Goal: Information Seeking & Learning: Learn about a topic

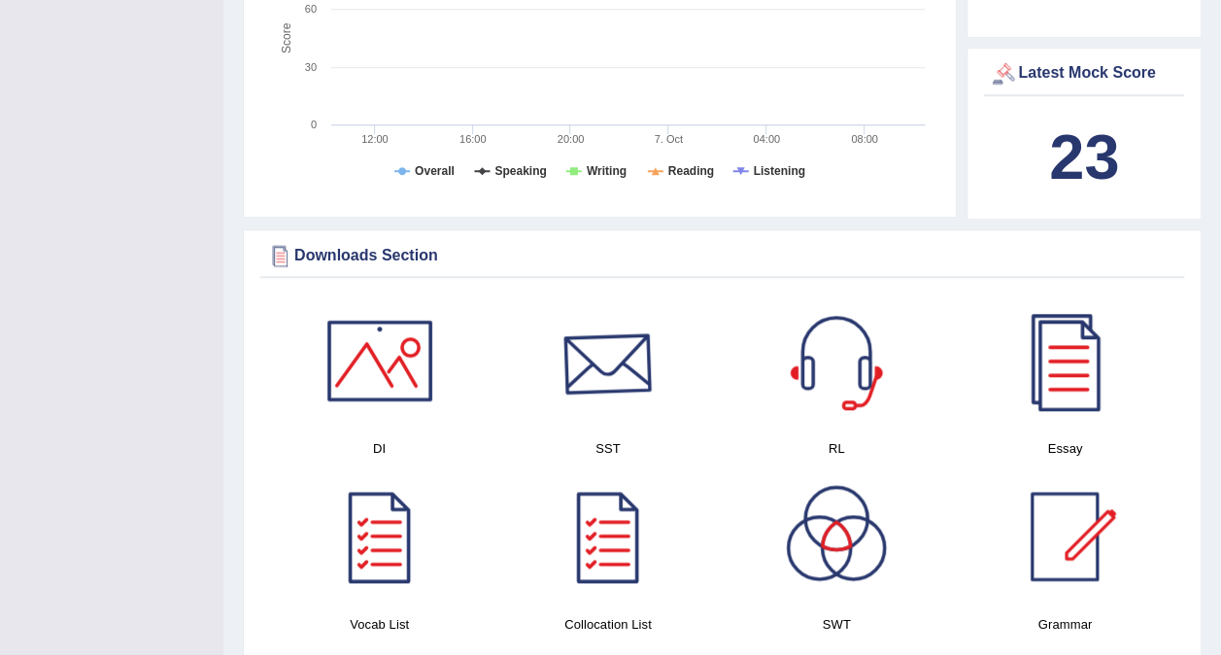
scroll to position [855, 0]
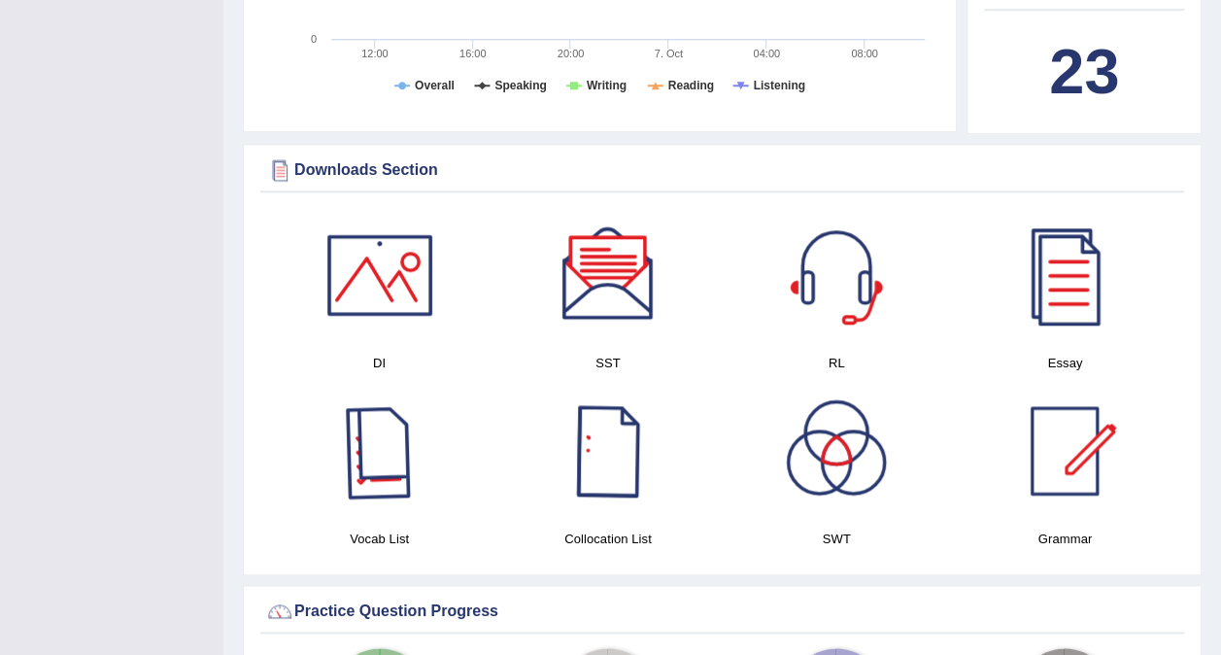
click at [418, 415] on div at bounding box center [380, 451] width 136 height 136
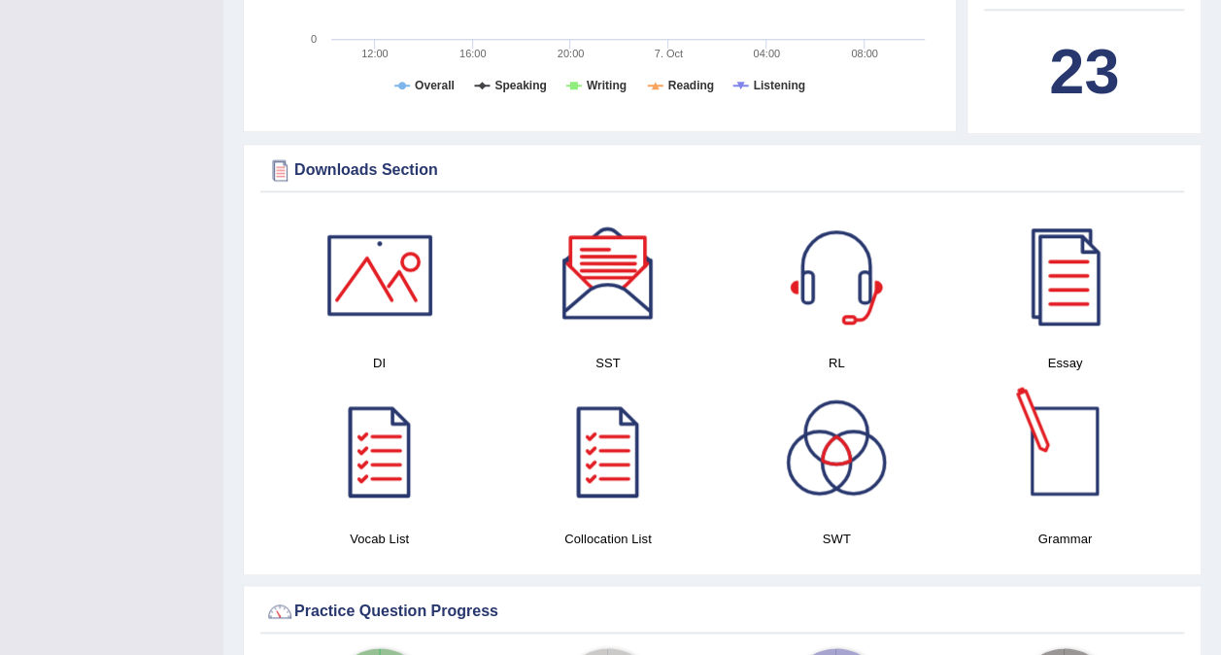
click at [1050, 473] on div at bounding box center [1065, 451] width 136 height 136
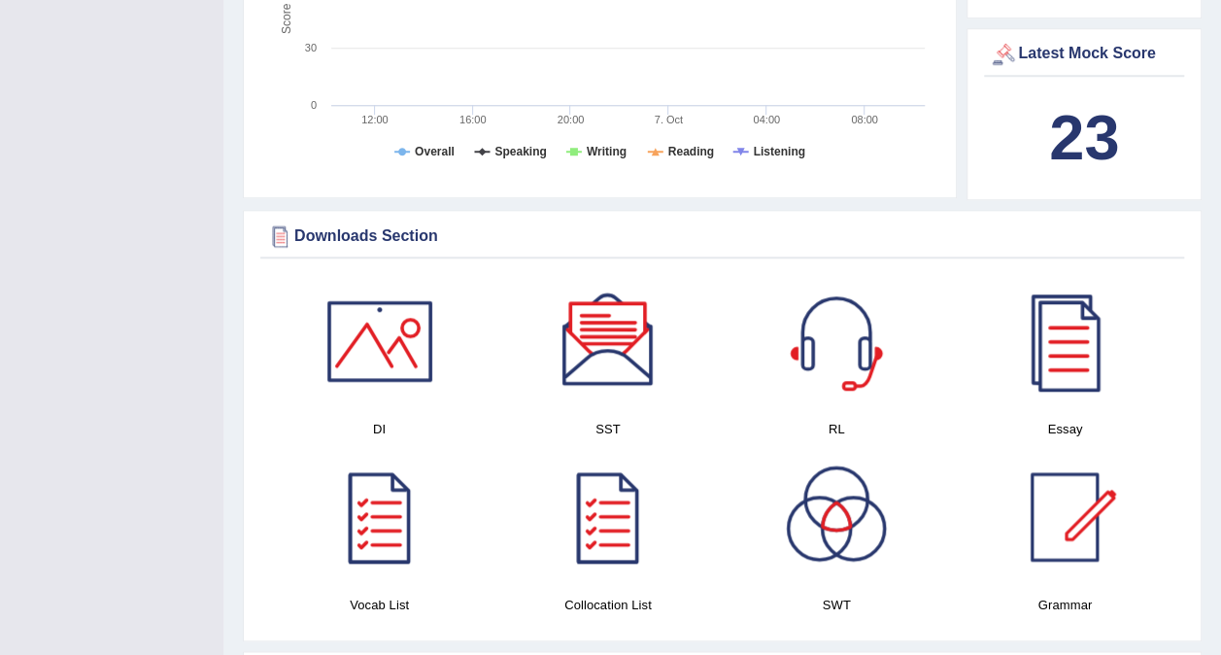
scroll to position [777, 0]
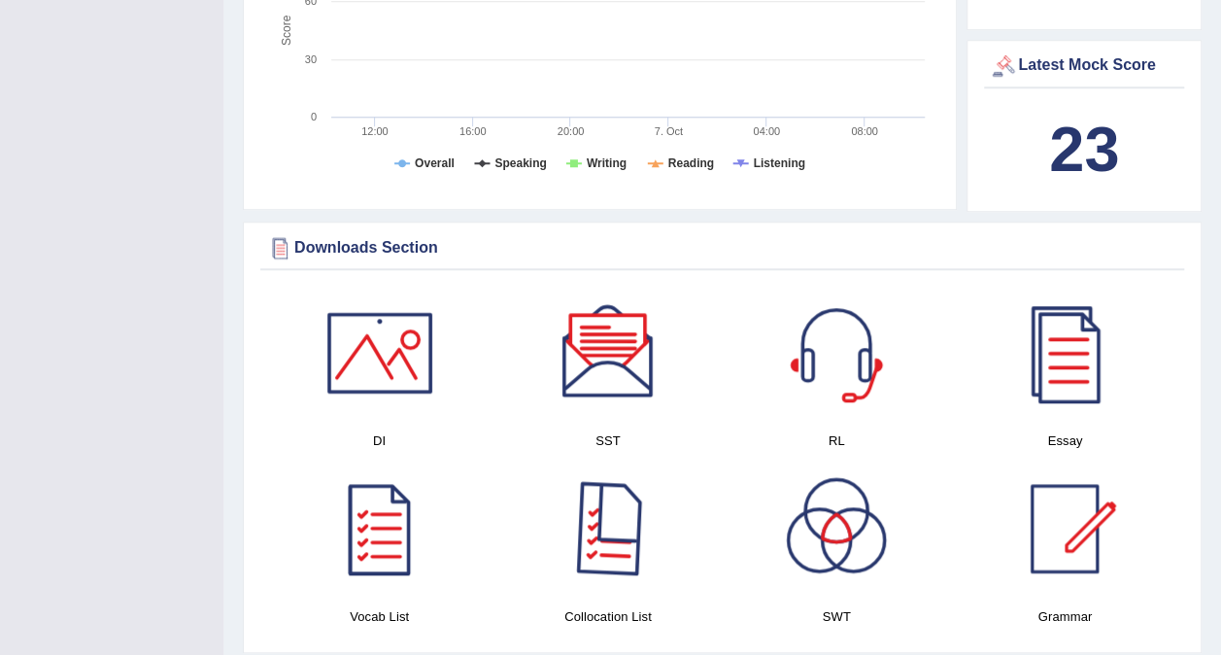
click at [639, 516] on div at bounding box center [608, 529] width 136 height 136
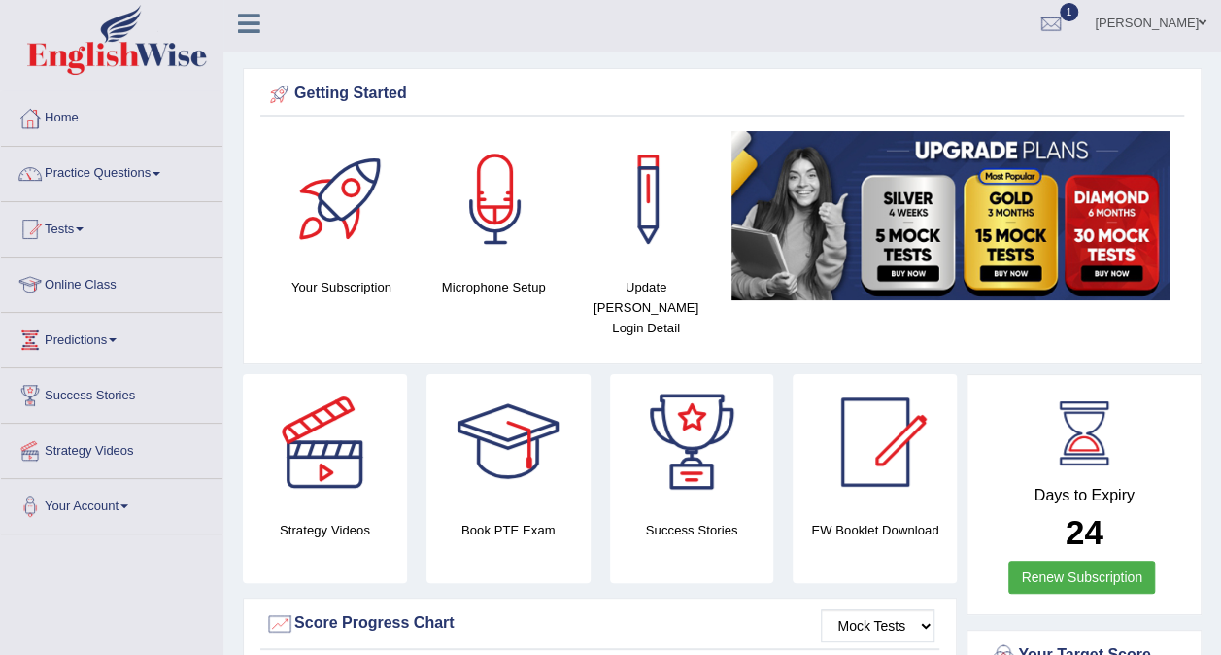
scroll to position [0, 0]
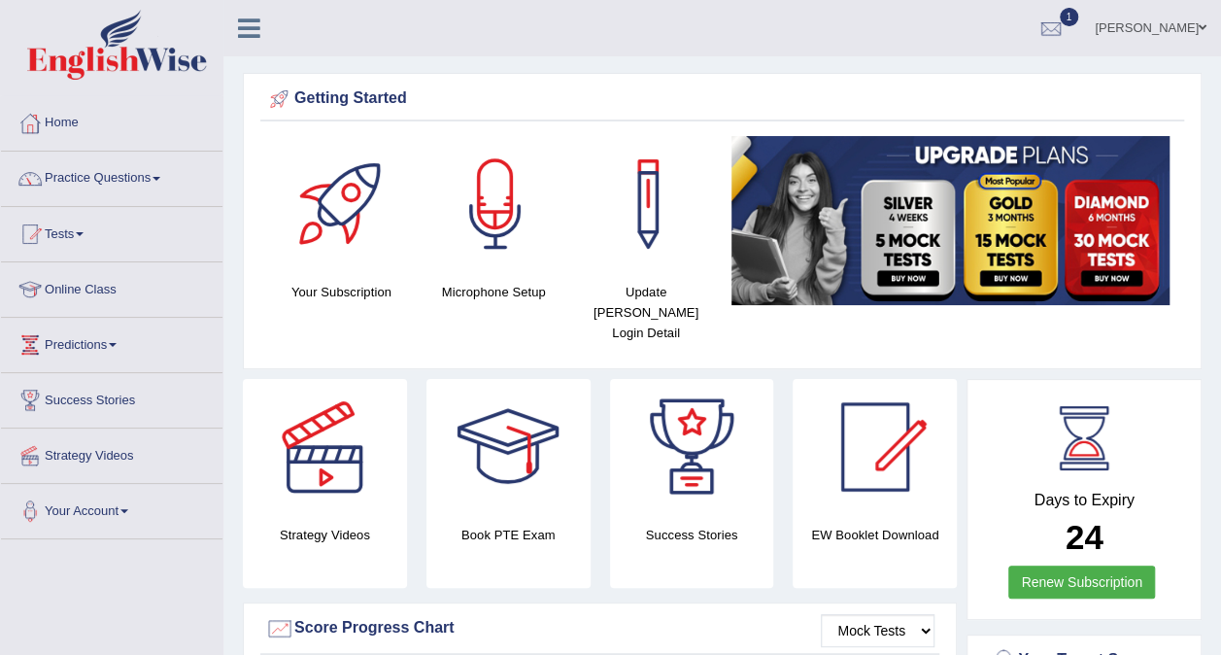
click at [132, 175] on link "Practice Questions" at bounding box center [112, 176] width 222 height 49
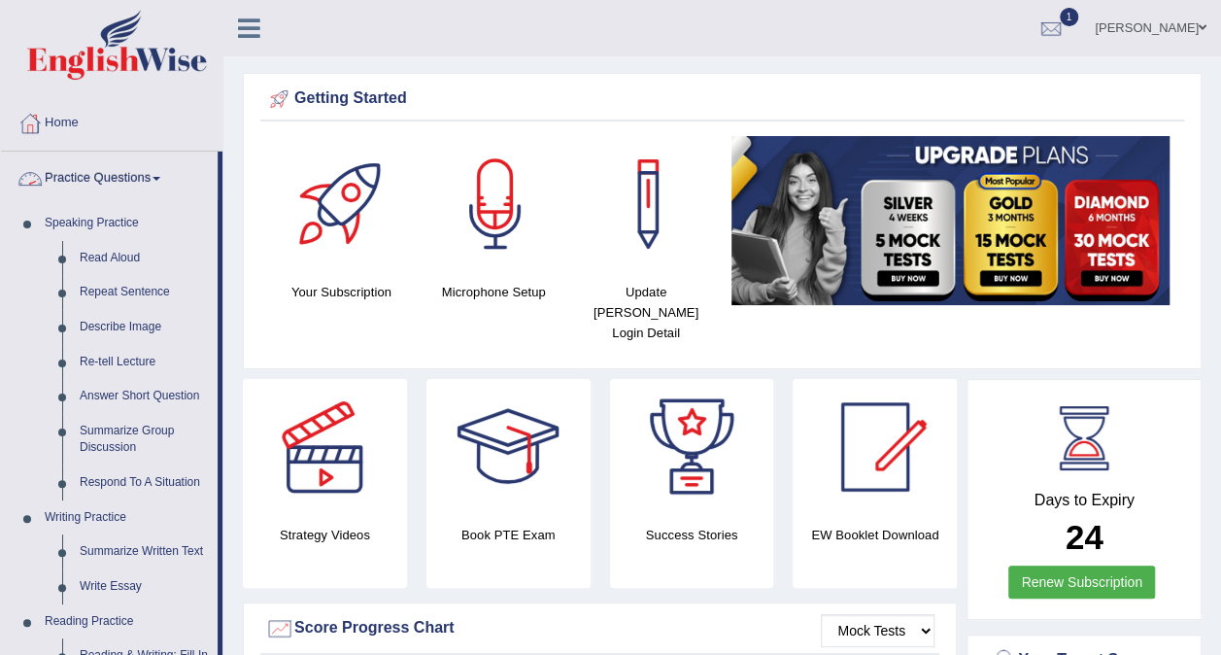
click at [106, 183] on link "Practice Questions" at bounding box center [109, 176] width 217 height 49
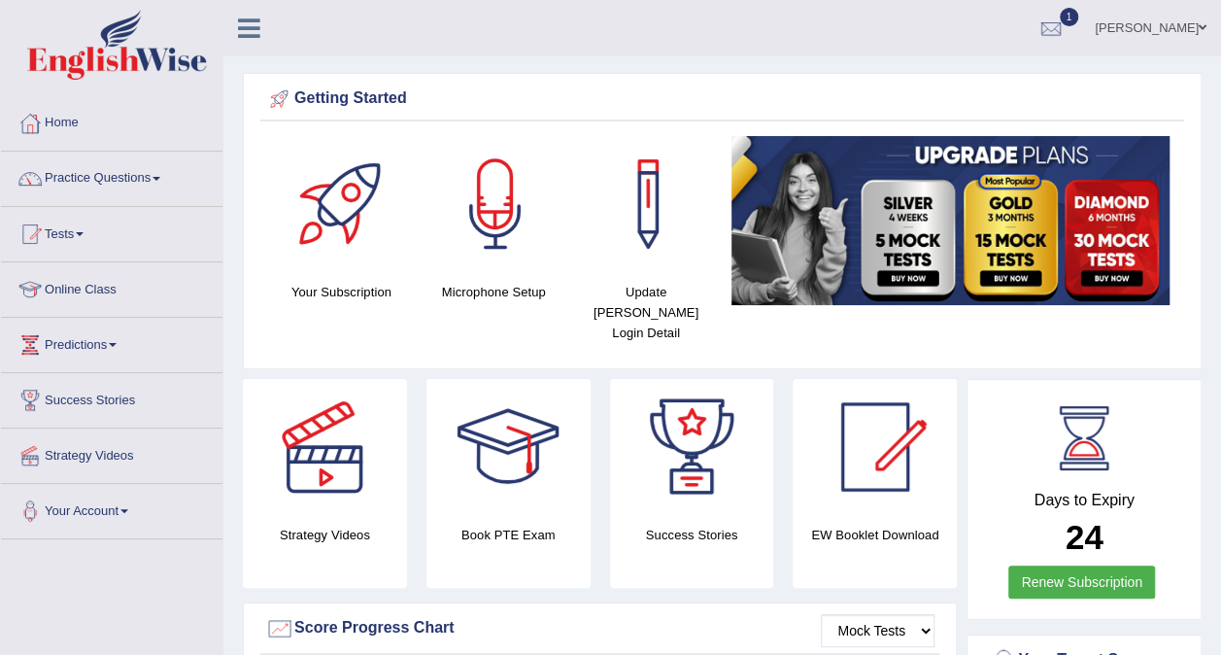
click at [218, 409] on link "Success Stories" at bounding box center [112, 397] width 222 height 49
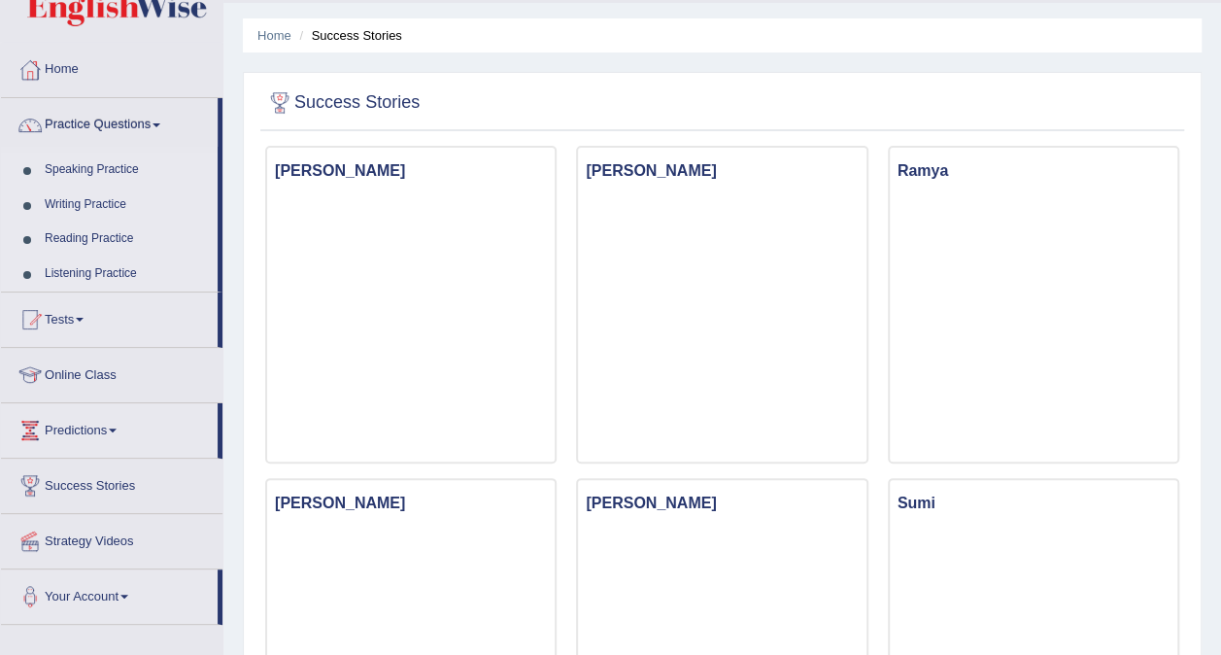
scroll to position [51, 0]
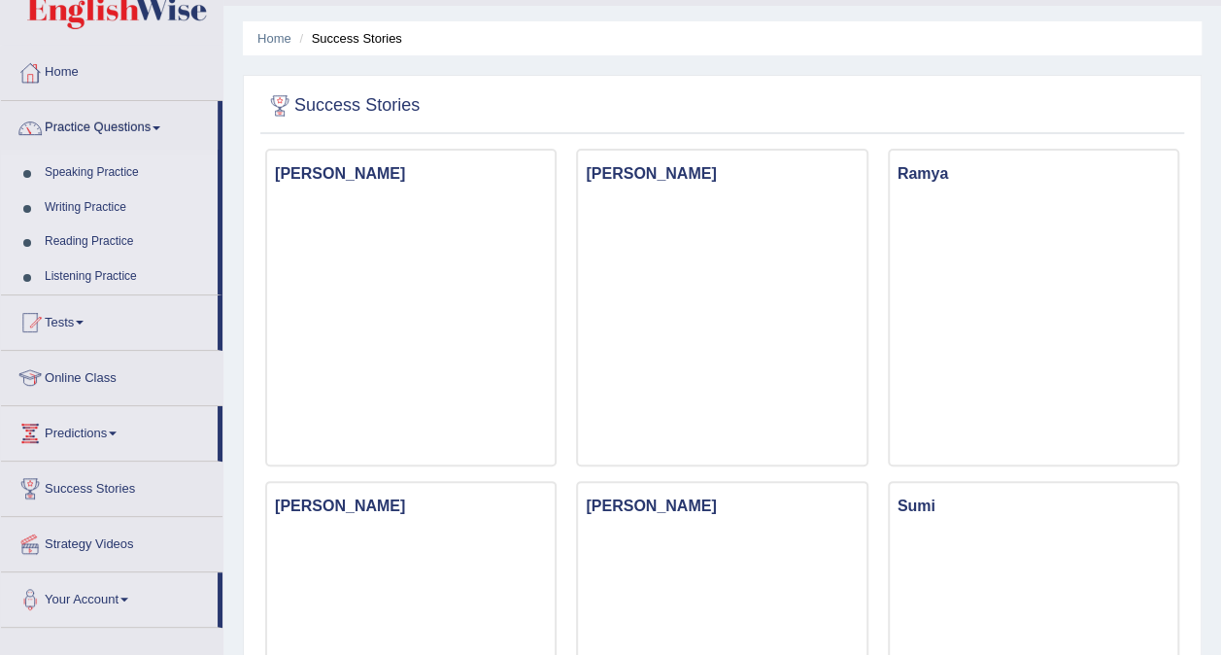
click at [70, 79] on link "Home" at bounding box center [112, 70] width 222 height 49
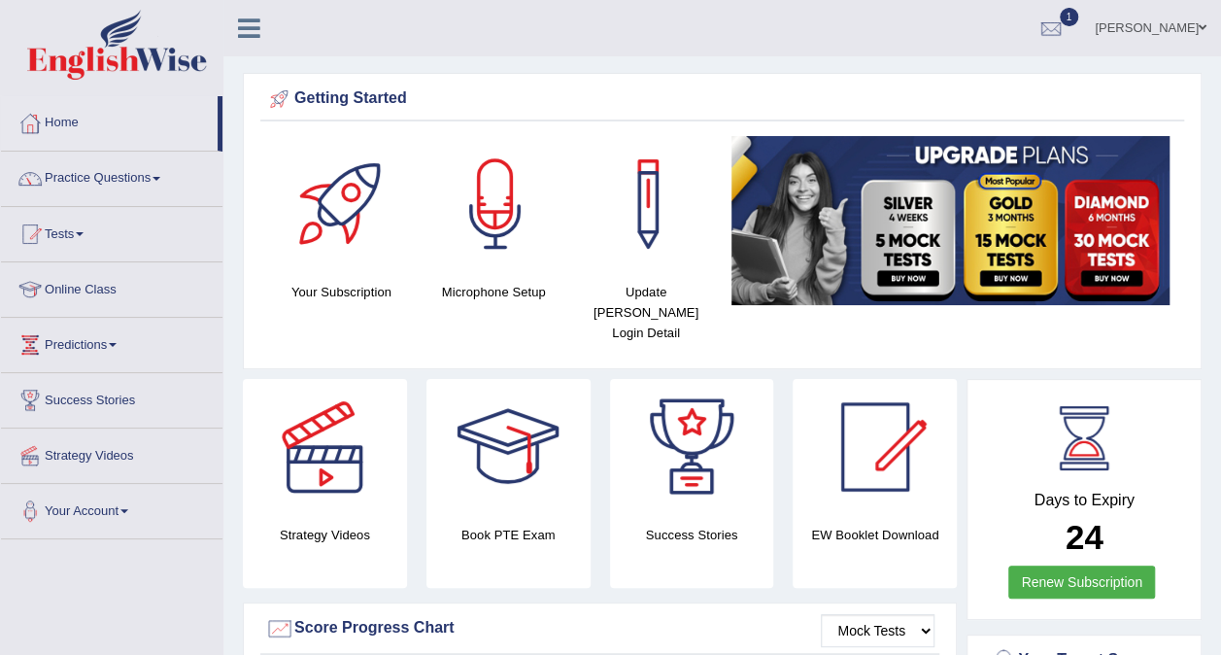
click at [160, 178] on span at bounding box center [157, 179] width 8 height 4
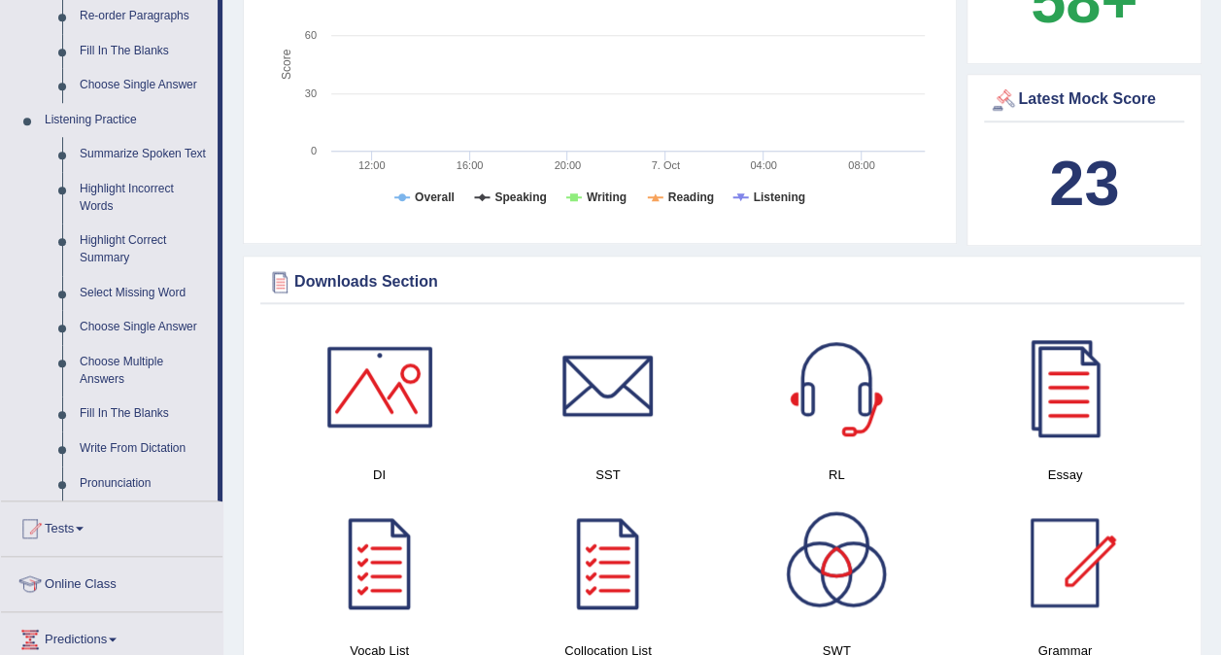
scroll to position [746, 0]
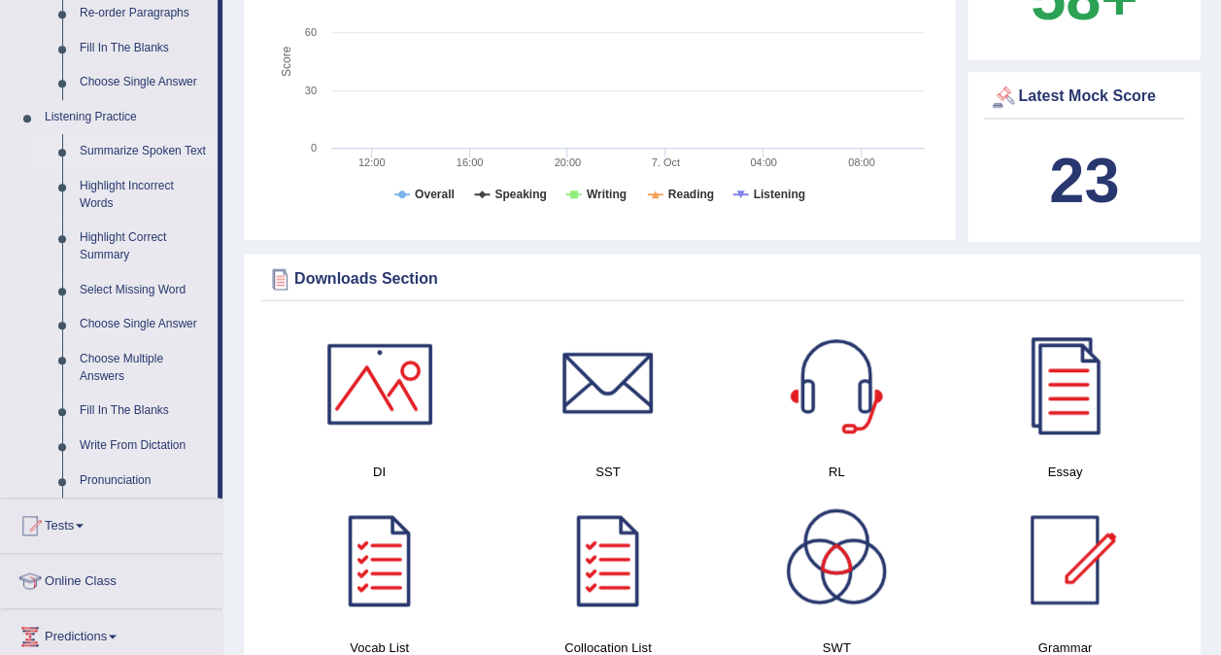
click at [102, 148] on link "Summarize Spoken Text" at bounding box center [144, 151] width 147 height 35
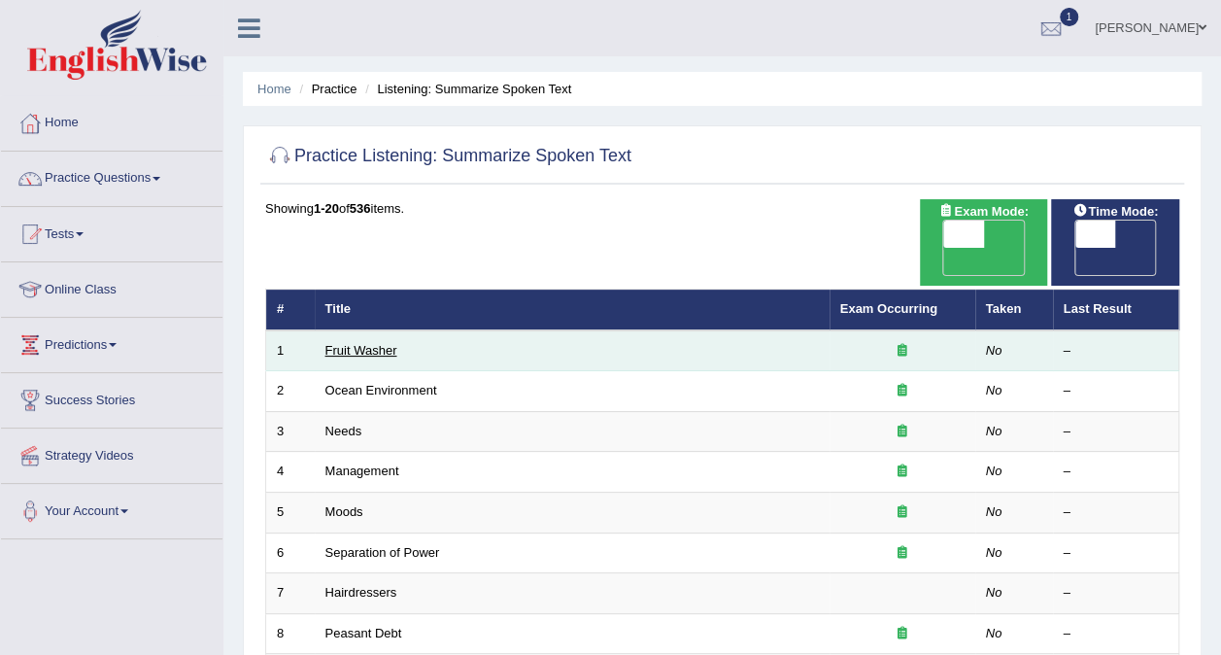
click at [361, 343] on link "Fruit Washer" at bounding box center [361, 350] width 72 height 15
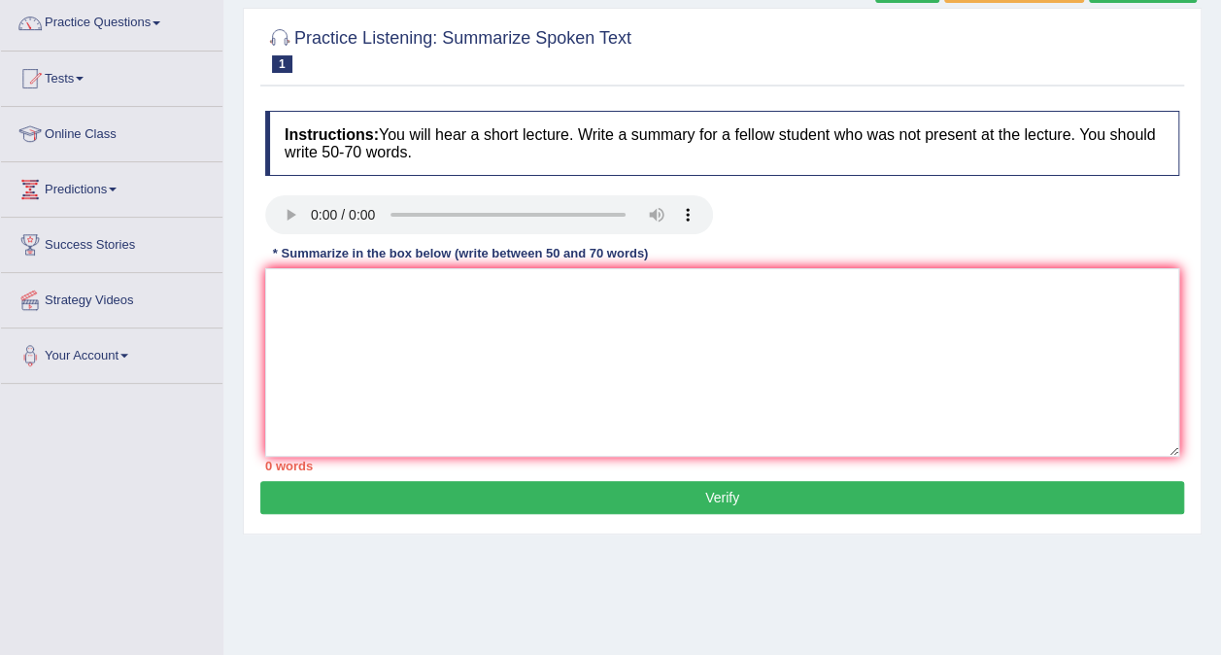
scroll to position [194, 0]
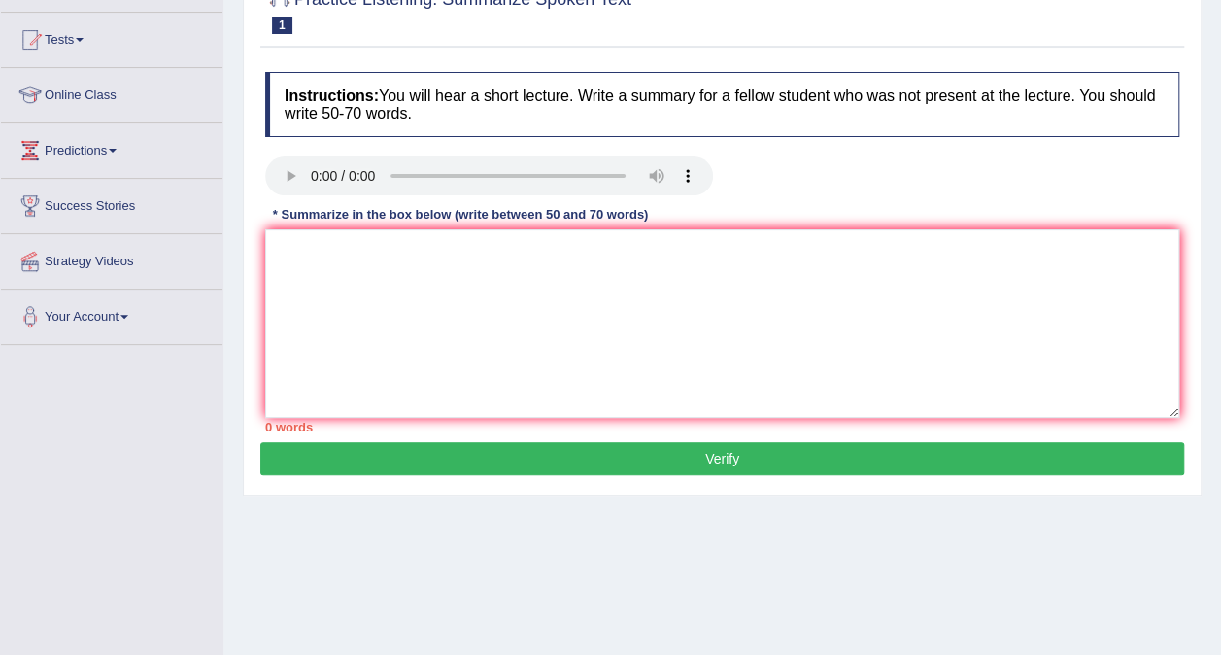
click at [808, 132] on h4 "Instructions: You will hear a short lecture. Write a summary for a fellow stude…" at bounding box center [722, 104] width 914 height 65
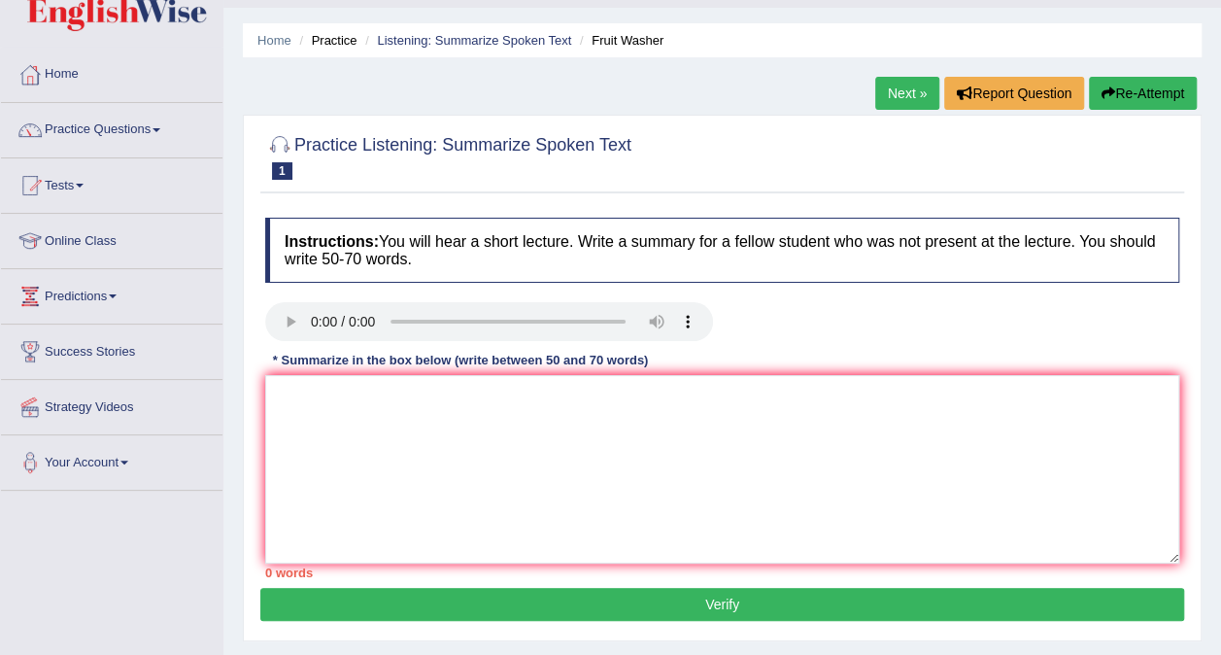
scroll to position [39, 0]
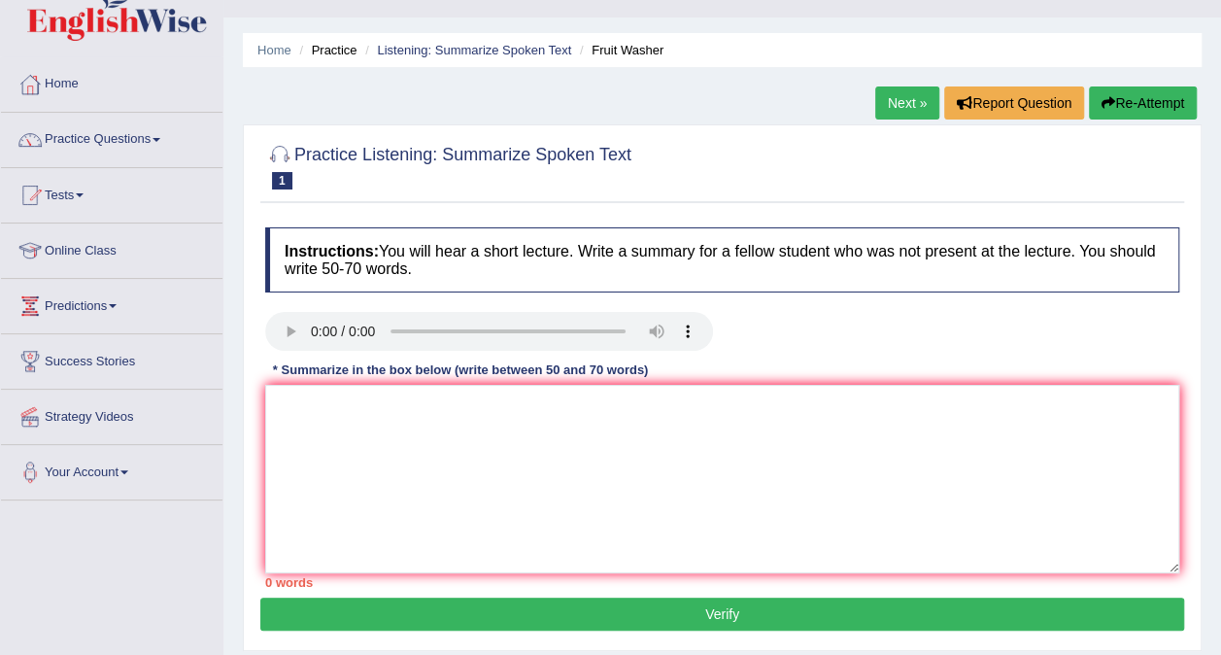
click at [1126, 95] on button "Re-Attempt" at bounding box center [1143, 102] width 108 height 33
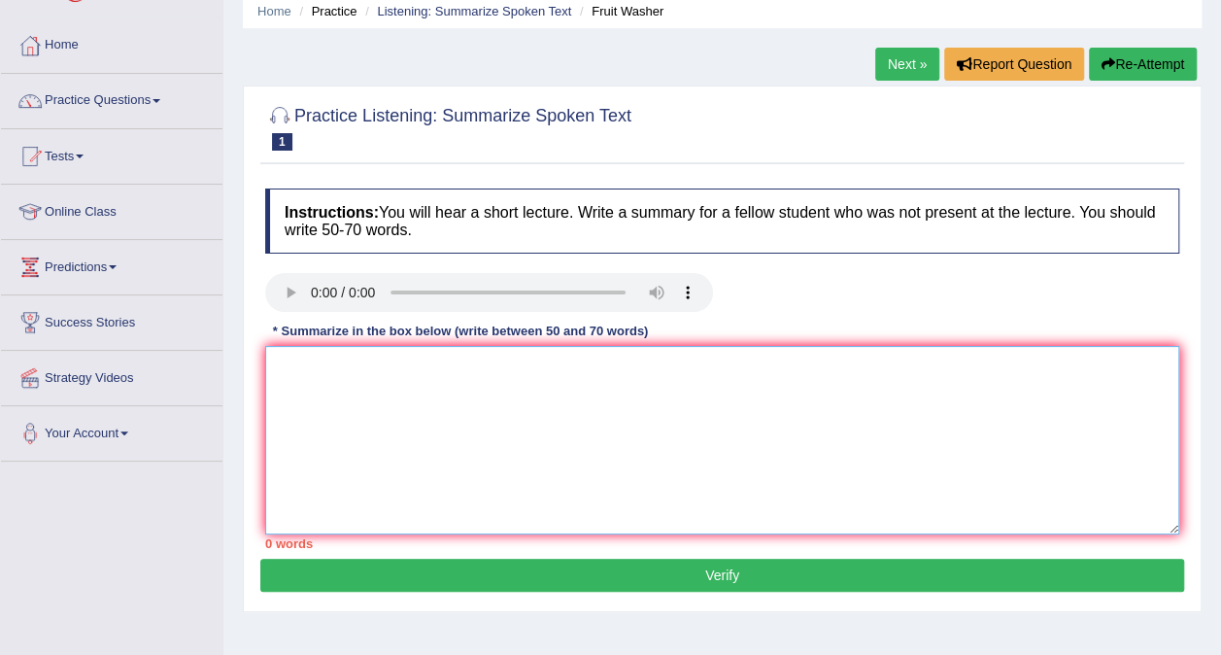
click at [331, 410] on textarea at bounding box center [722, 440] width 914 height 188
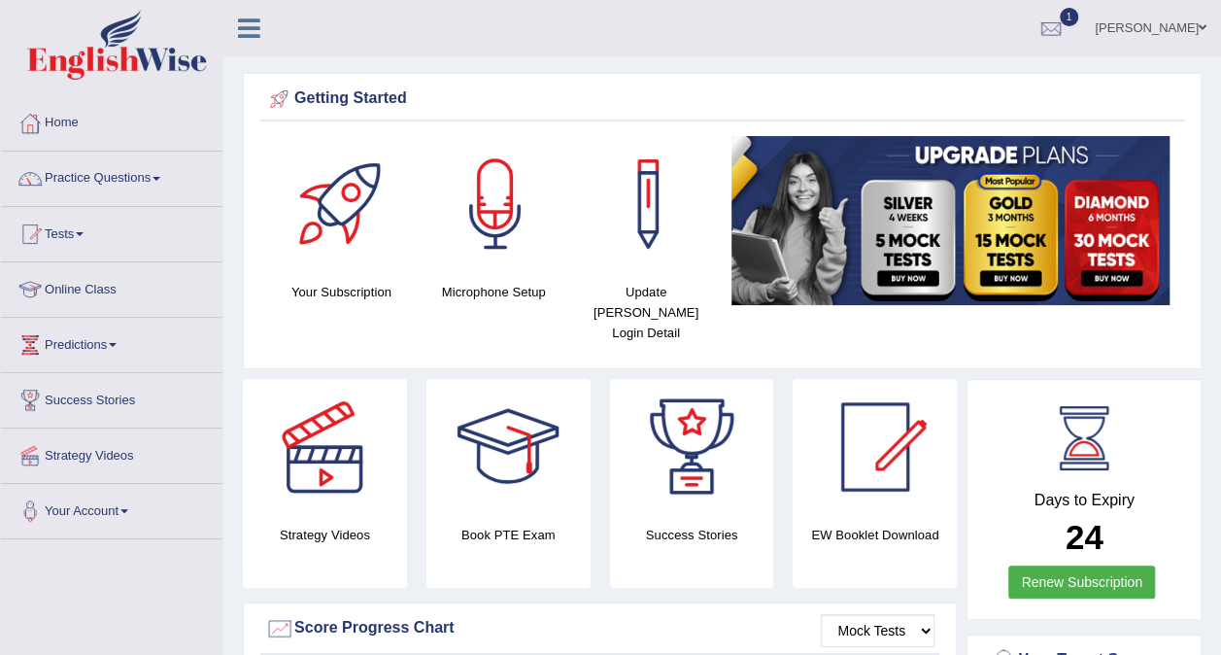
drag, startPoint x: 589, startPoint y: 10, endPoint x: 761, endPoint y: 123, distance: 206.1
click at [134, 174] on link "Practice Questions" at bounding box center [112, 176] width 222 height 49
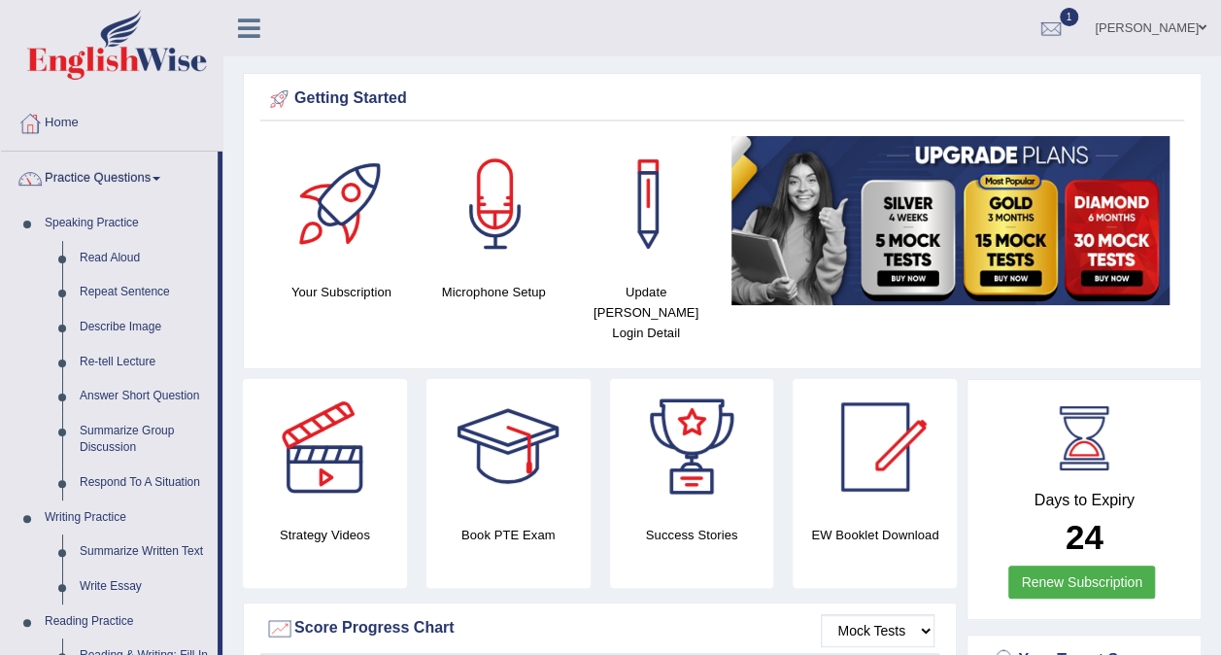
click at [0, 480] on html "Toggle navigation Home Practice Questions Speaking Practice Read Aloud Repeat S…" at bounding box center [610, 327] width 1221 height 655
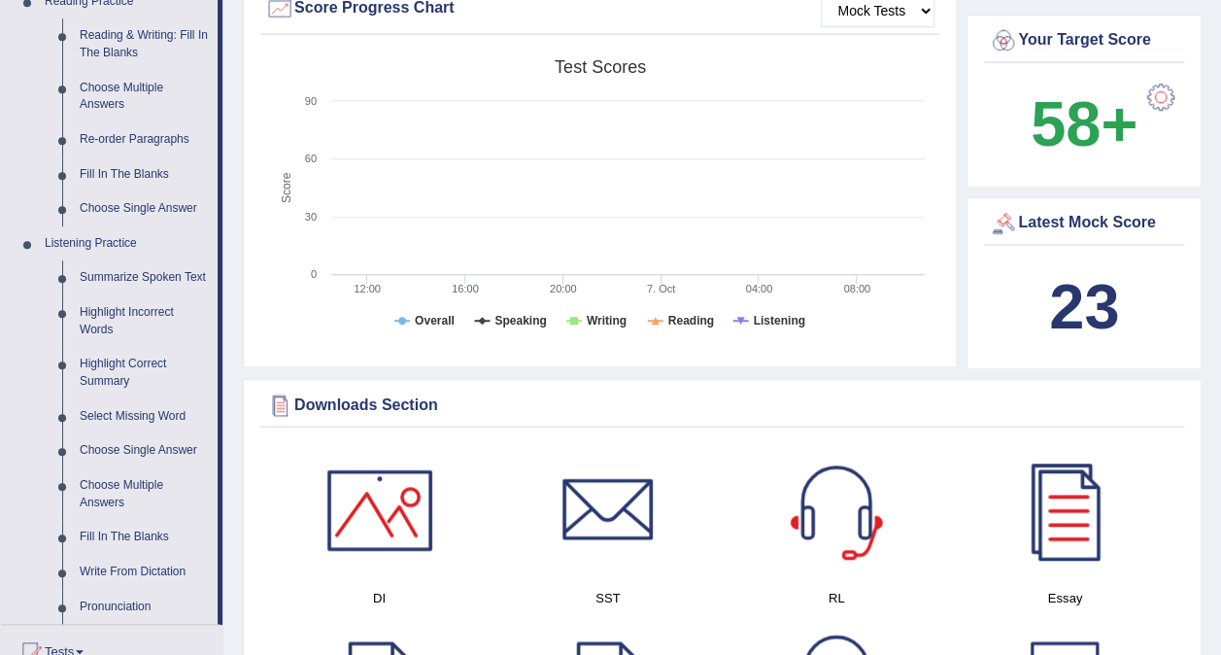
scroll to position [622, 0]
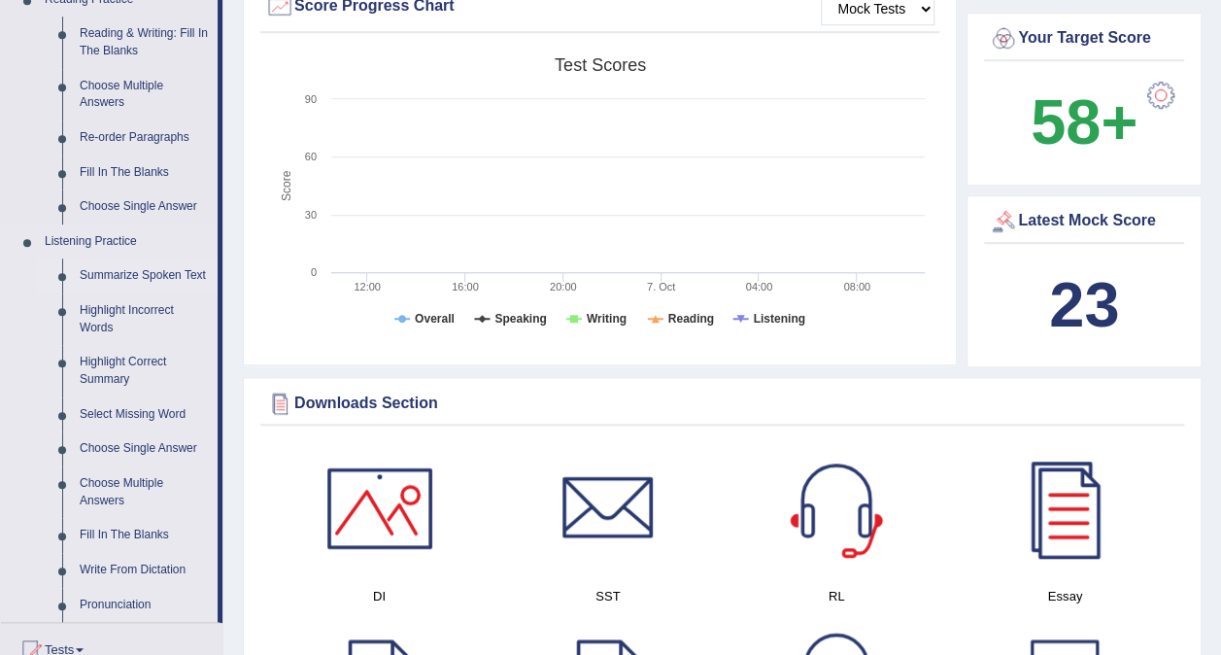
click at [148, 284] on link "Summarize Spoken Text" at bounding box center [144, 275] width 147 height 35
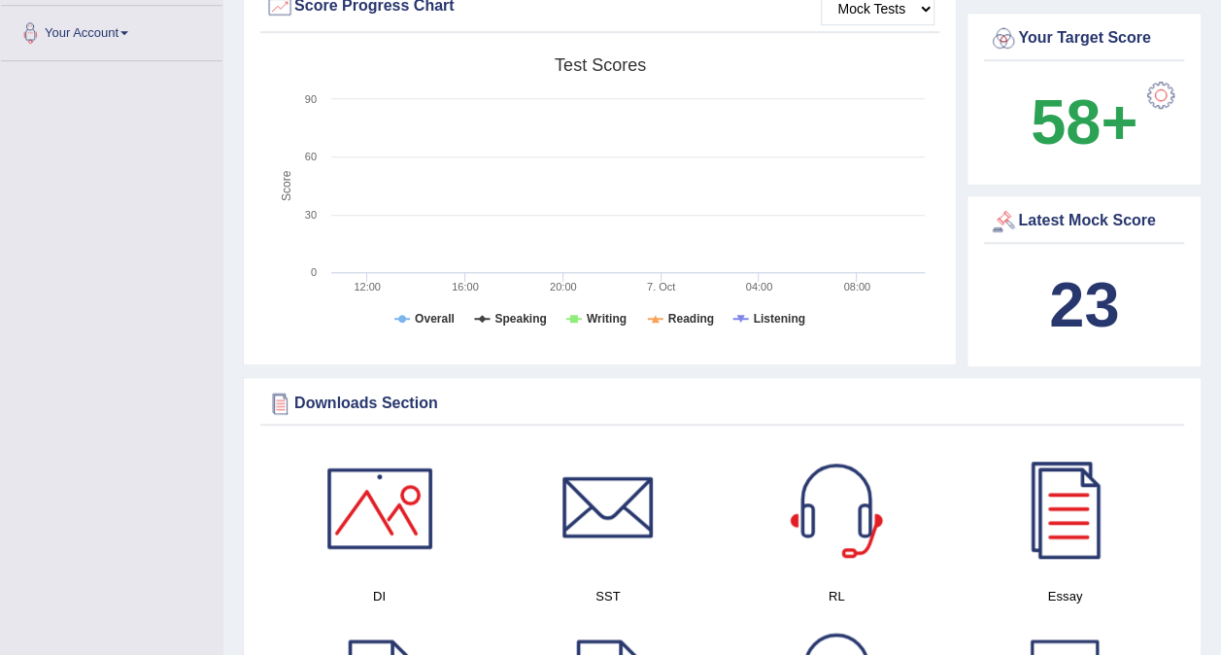
scroll to position [278, 0]
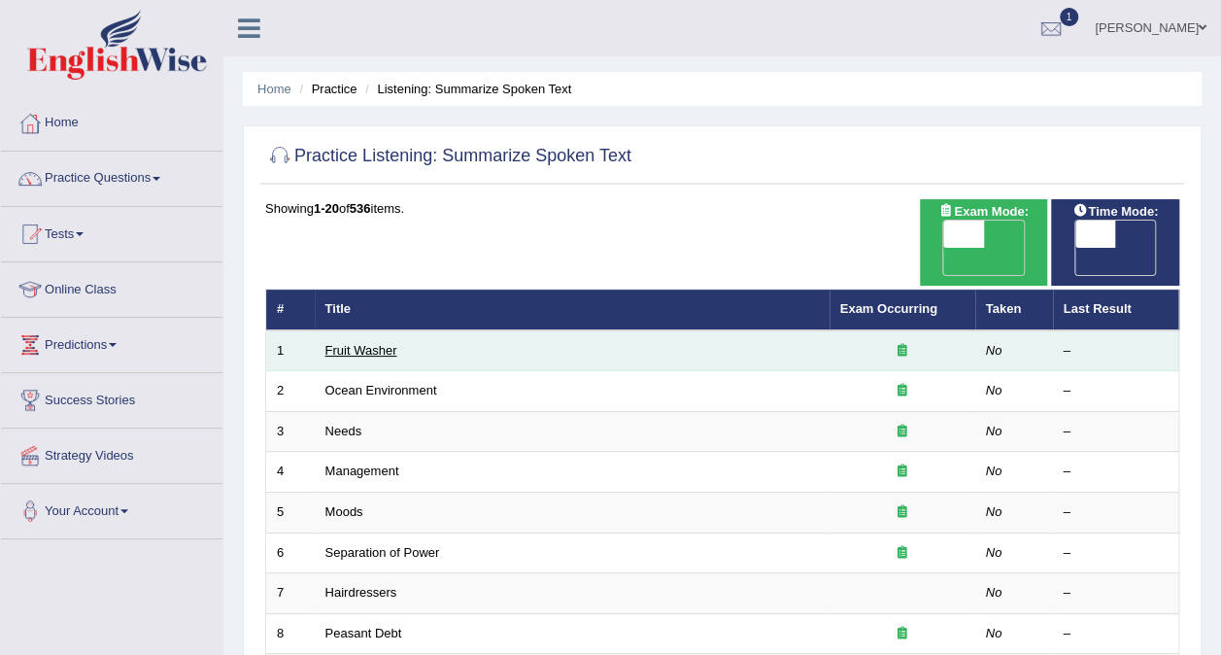
click at [344, 343] on link "Fruit Washer" at bounding box center [361, 350] width 72 height 15
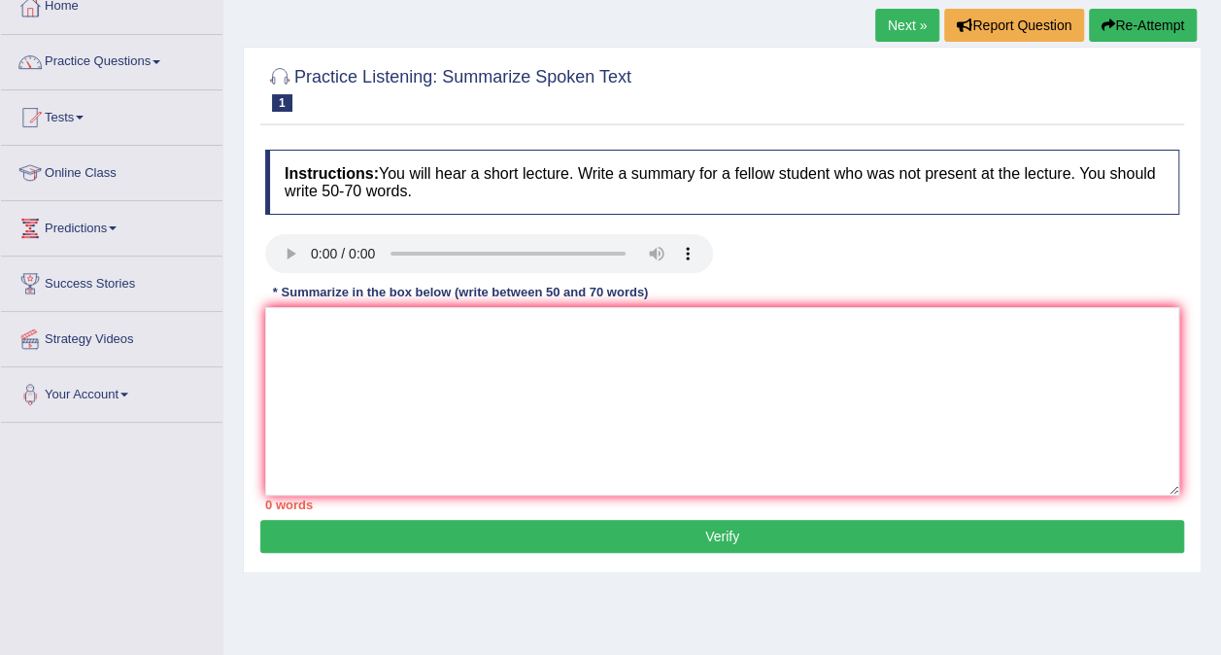
scroll to position [78, 0]
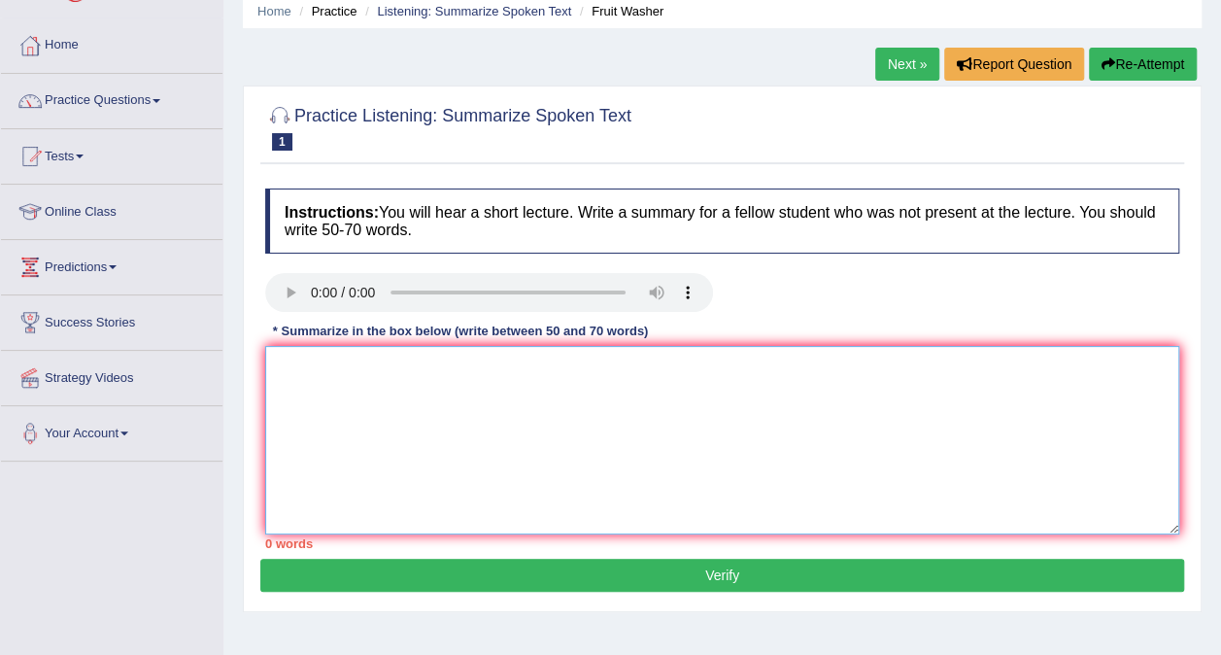
click at [443, 464] on textarea at bounding box center [722, 440] width 914 height 188
paste textarea "The speaker provided a comprehensive overview of Global Warming, highlighting s…"
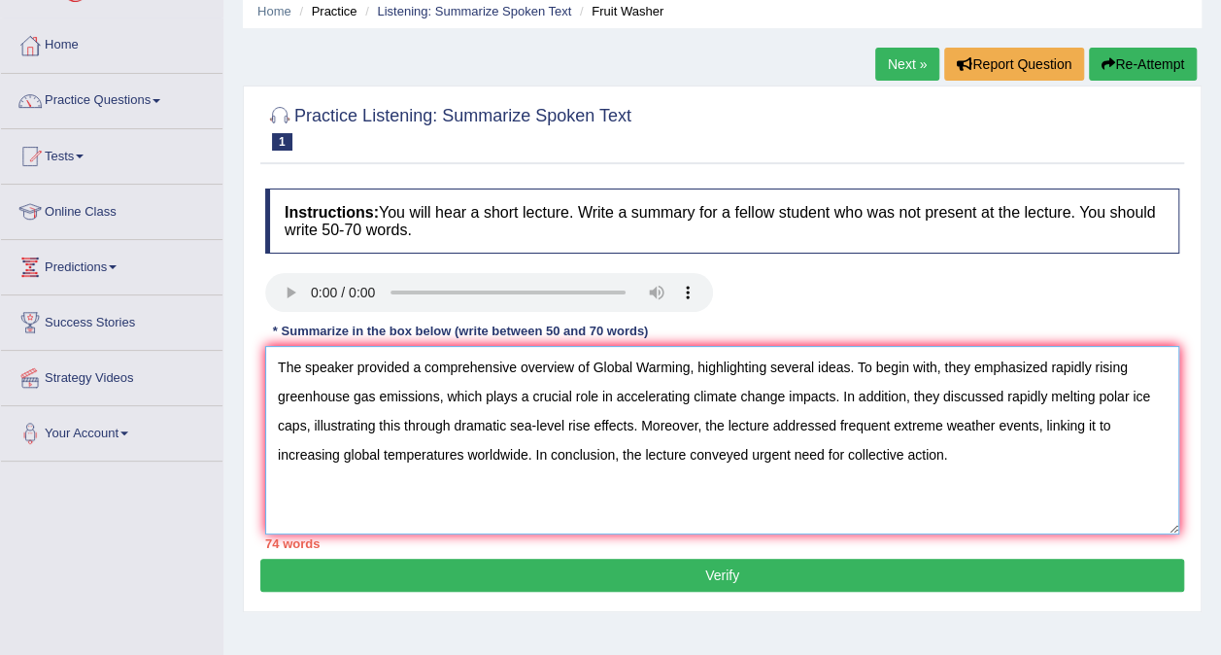
click at [687, 375] on textarea "The speaker provided a comprehensive overview of Global Warming, highlighting s…" at bounding box center [722, 440] width 914 height 188
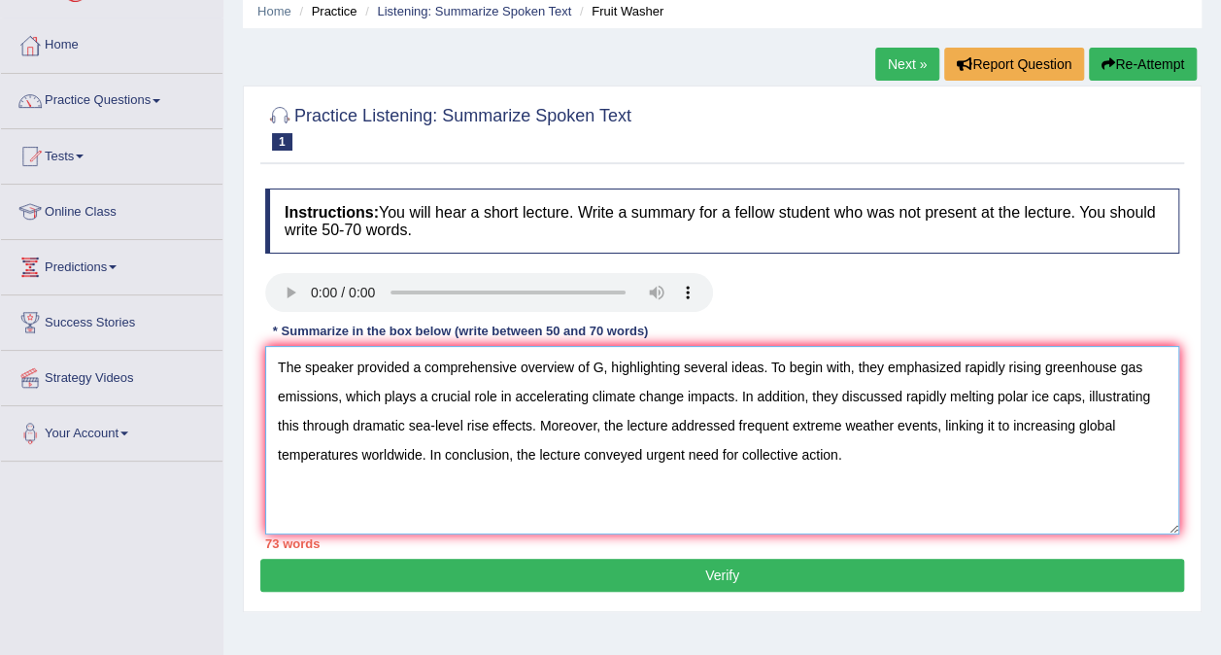
type textarea "The speaker provided a comprehensive overview of , highlighting several ideas. …"
drag, startPoint x: 266, startPoint y: 366, endPoint x: 896, endPoint y: 466, distance: 637.5
click at [896, 466] on textarea "The speaker provided a comprehensive overview of , highlighting several ideas. …" at bounding box center [722, 440] width 914 height 188
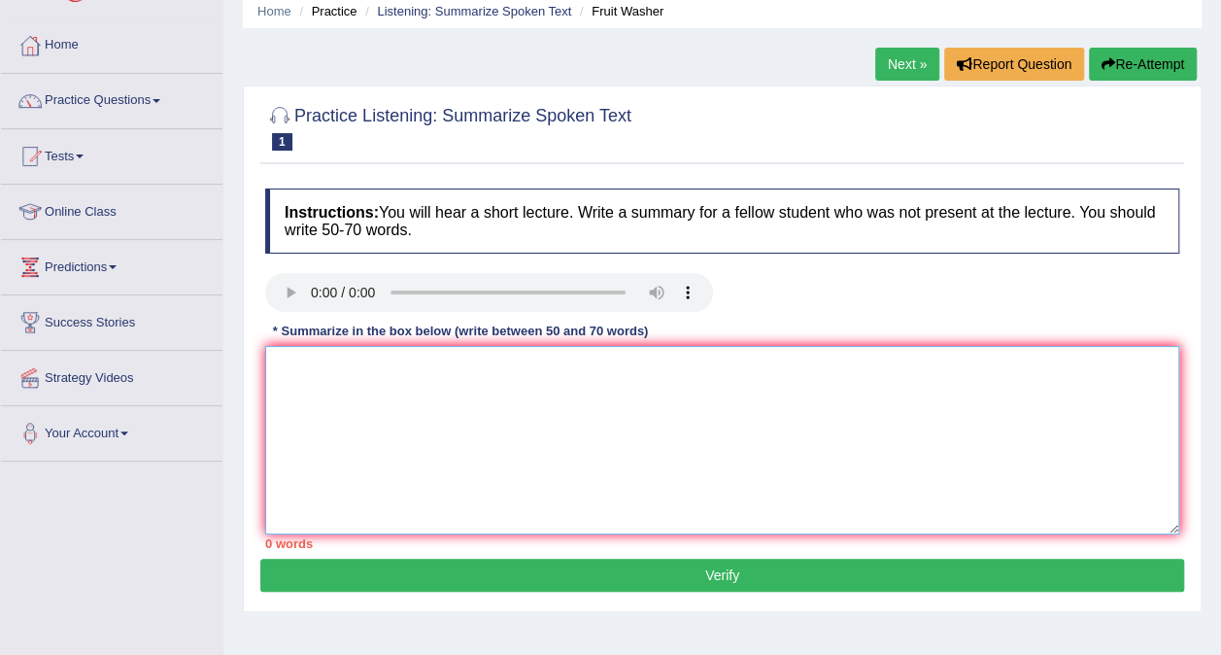
click at [400, 457] on textarea at bounding box center [722, 440] width 914 height 188
paste textarea "The speaker provided a comprehensive overview of main topic, highlighting sever…"
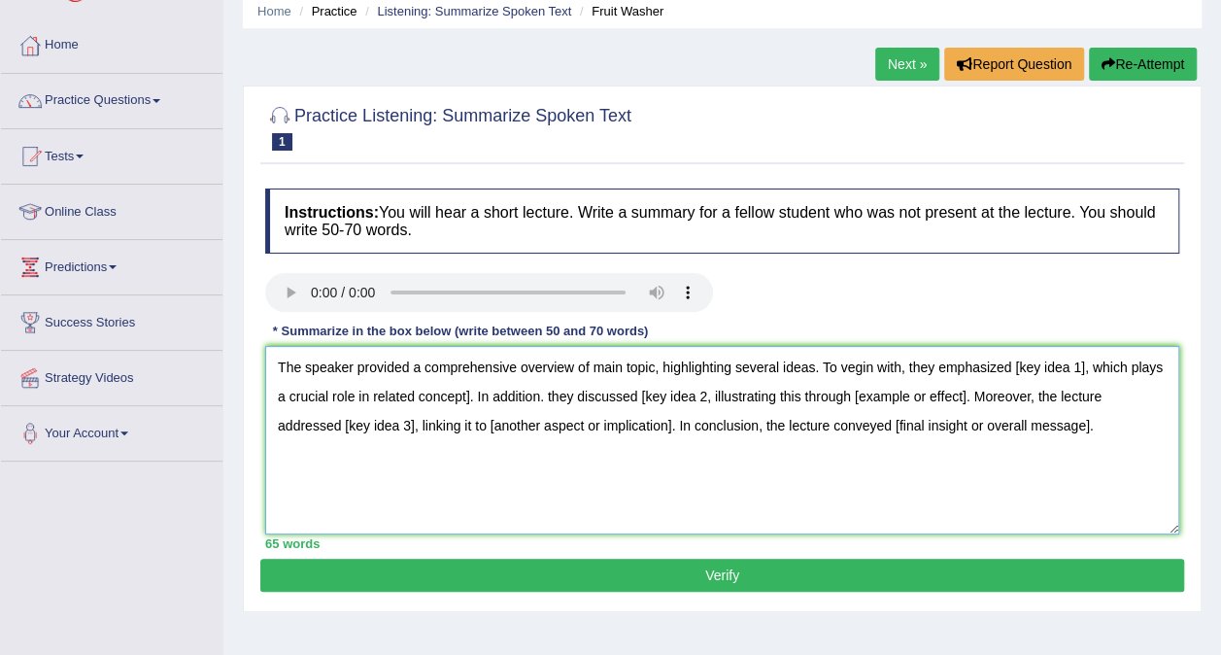
click at [656, 372] on textarea "The speaker provided a comprehensive overview of main topic, highlighting sever…" at bounding box center [722, 440] width 914 height 188
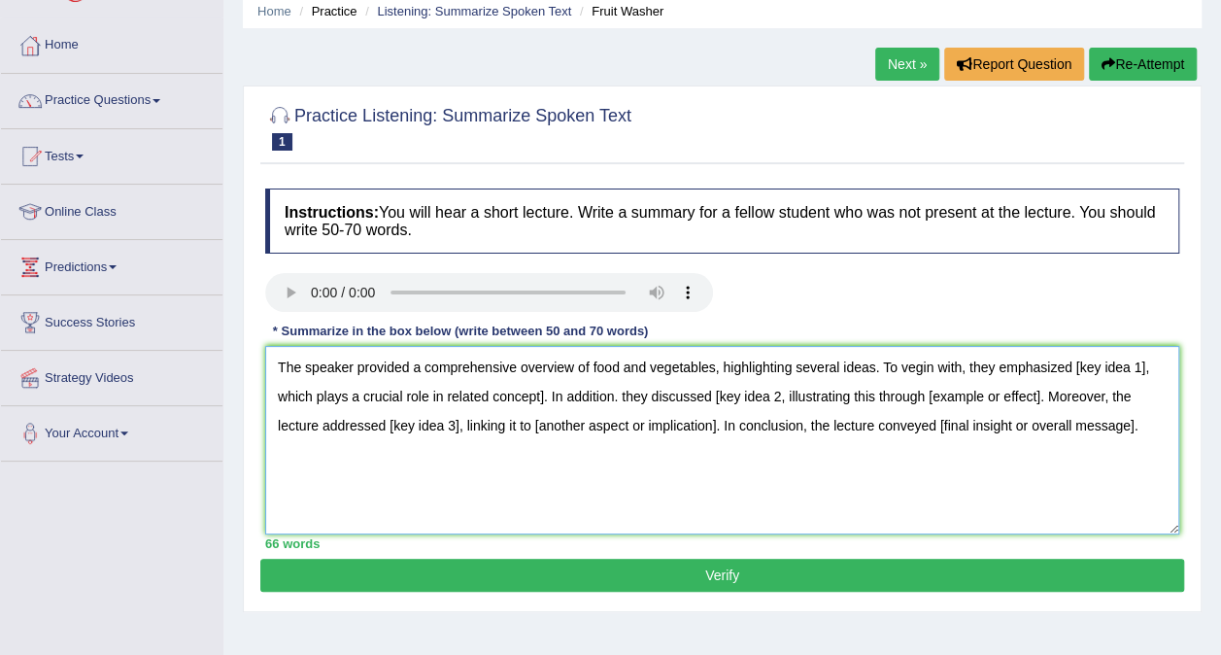
click at [900, 375] on textarea "The speaker provided a comprehensive overview of food and vegetables, highlight…" at bounding box center [722, 440] width 914 height 188
click at [1137, 368] on textarea "The speaker provided a comprehensive overview of food and vegetables, highlight…" at bounding box center [722, 440] width 914 height 188
click at [540, 407] on textarea "The speaker provided a comprehensive overview of food and vegetables, highlight…" at bounding box center [722, 440] width 914 height 188
type textarea "The speaker provided a comprehensive overview of food and vegetables, highlight…"
click at [437, 393] on textarea "The speaker provided a comprehensive overview of food and vegetables, highlight…" at bounding box center [722, 440] width 914 height 188
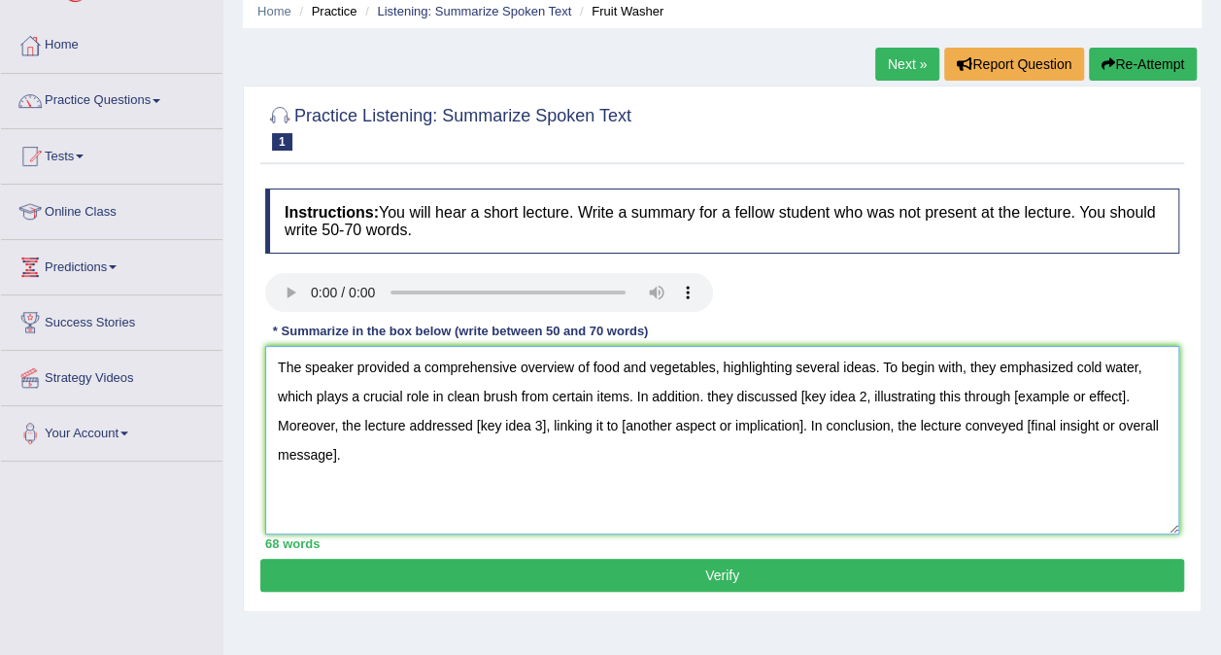
click at [712, 401] on textarea "The speaker provided a comprehensive overview of food and vegetables, highlight…" at bounding box center [722, 440] width 914 height 188
click at [874, 400] on textarea "The speaker provided a comprehensive overview of food and vegetables, highlight…" at bounding box center [722, 440] width 914 height 188
click at [1125, 397] on textarea "The speaker provided a comprehensive overview of food and vegetables, highlight…" at bounding box center [722, 440] width 914 height 188
click at [601, 431] on textarea "The speaker provided a comprehensive overview of food and vegetables, highlight…" at bounding box center [722, 440] width 914 height 188
click at [911, 423] on textarea "The speaker provided a comprehensive overview of food and vegetables, highlight…" at bounding box center [722, 440] width 914 height 188
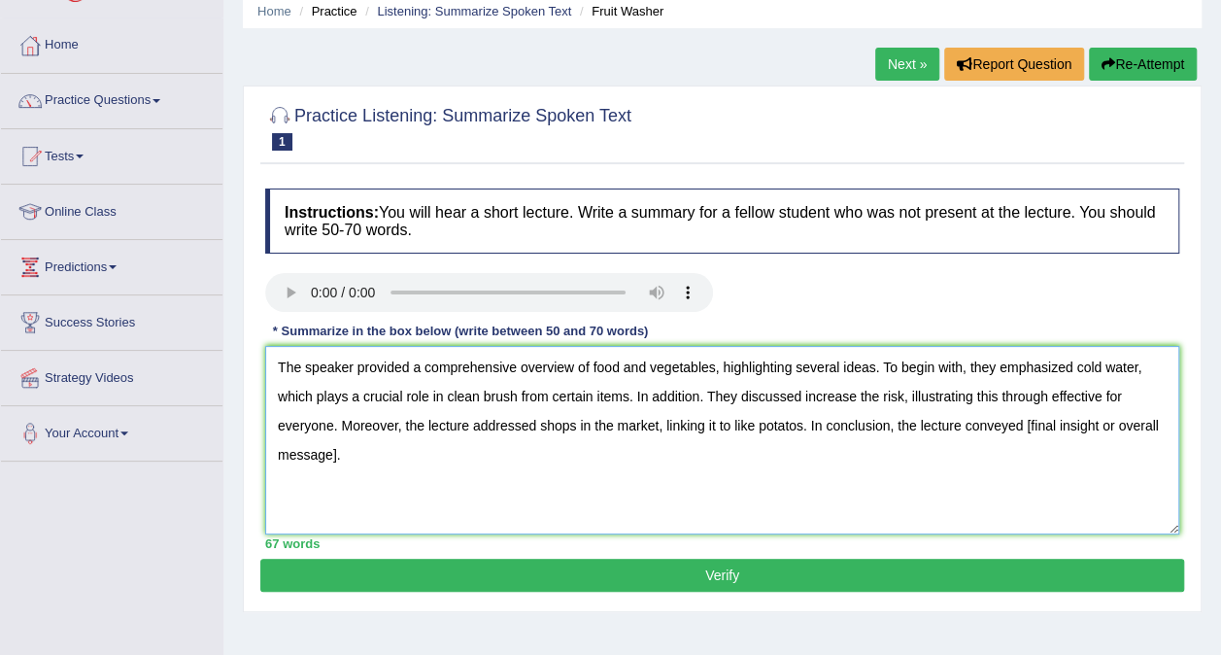
click at [391, 470] on textarea "The speaker provided a comprehensive overview of food and vegetables, highlight…" at bounding box center [722, 440] width 914 height 188
click at [1100, 435] on textarea "The speaker provided a comprehensive overview of food and vegetables, highlight…" at bounding box center [722, 440] width 914 height 188
type textarea "The speaker provided a comprehensive overview of food and vegetables, highlight…"
click at [453, 628] on div "Home Practice Listening: Summarize Spoken Text Fruit Washer Next » Report Quest…" at bounding box center [722, 408] width 998 height 972
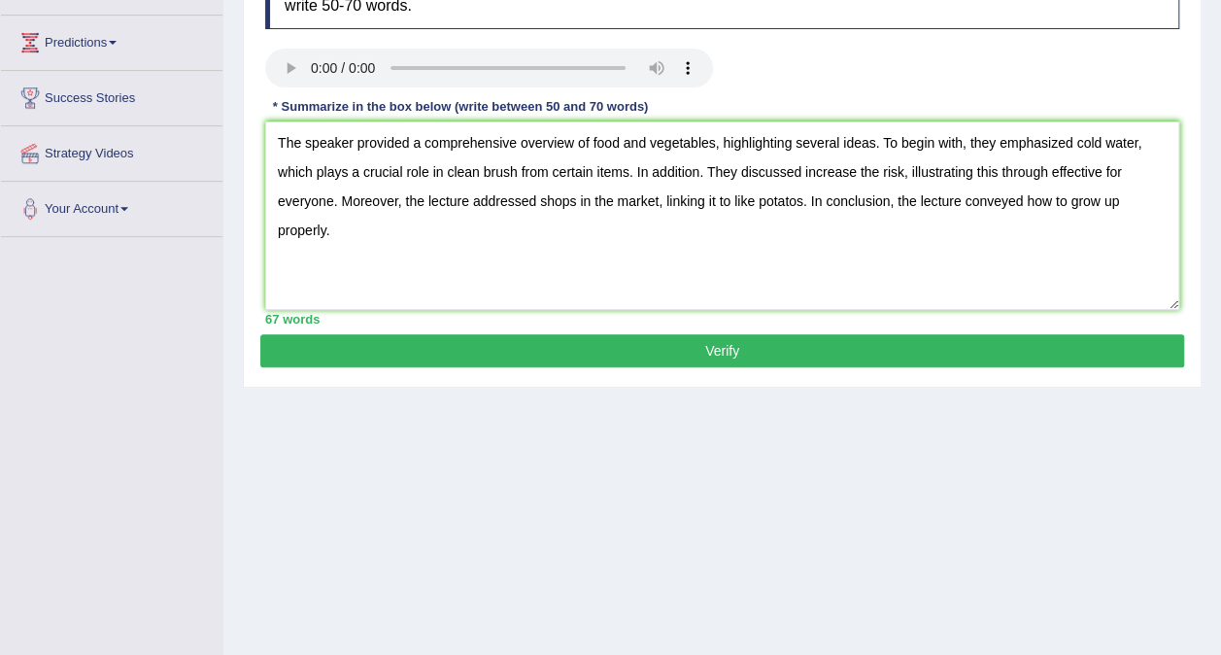
scroll to position [311, 0]
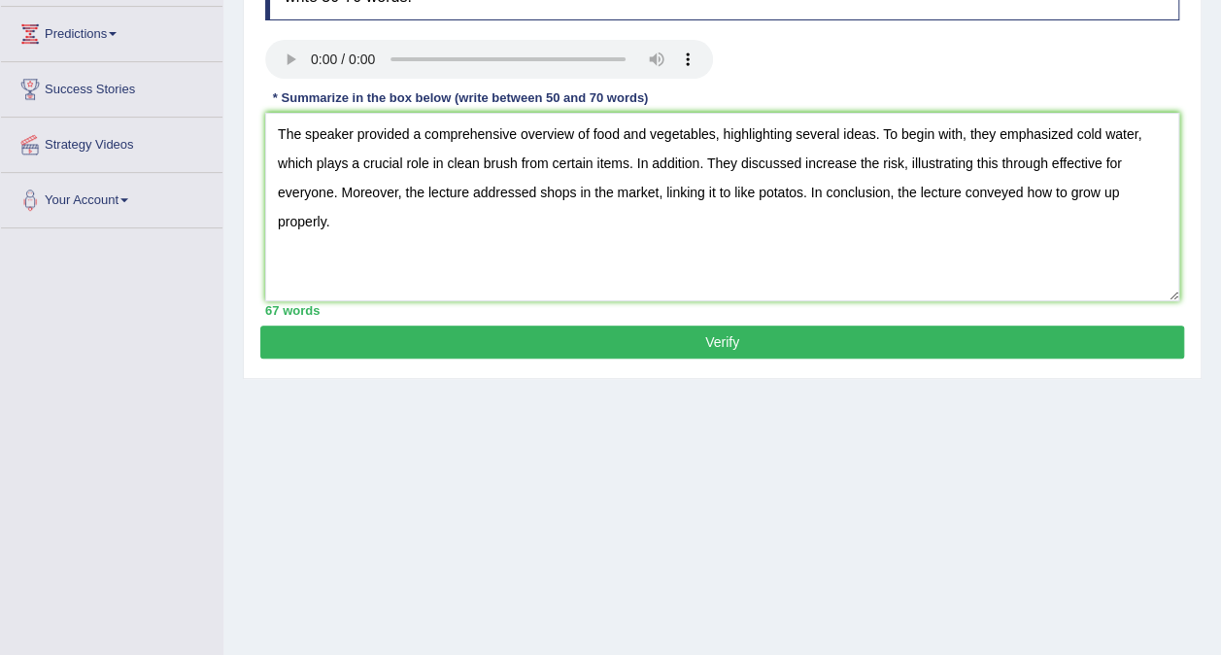
click at [521, 346] on button "Verify" at bounding box center [722, 341] width 924 height 33
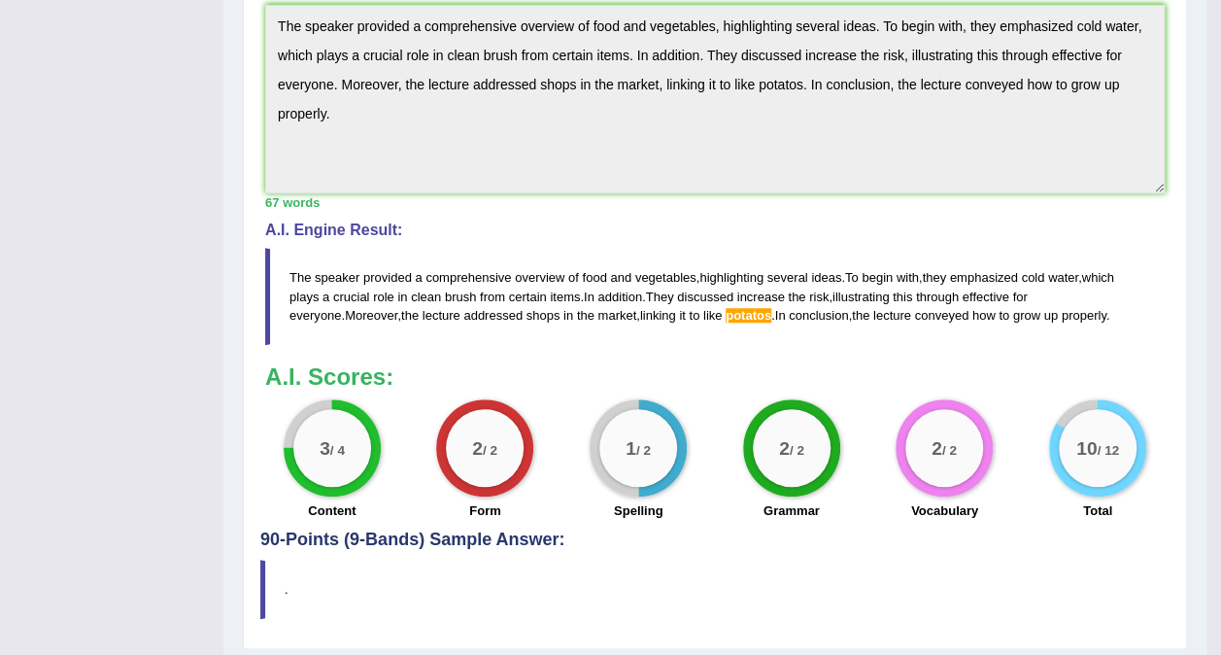
scroll to position [647, 0]
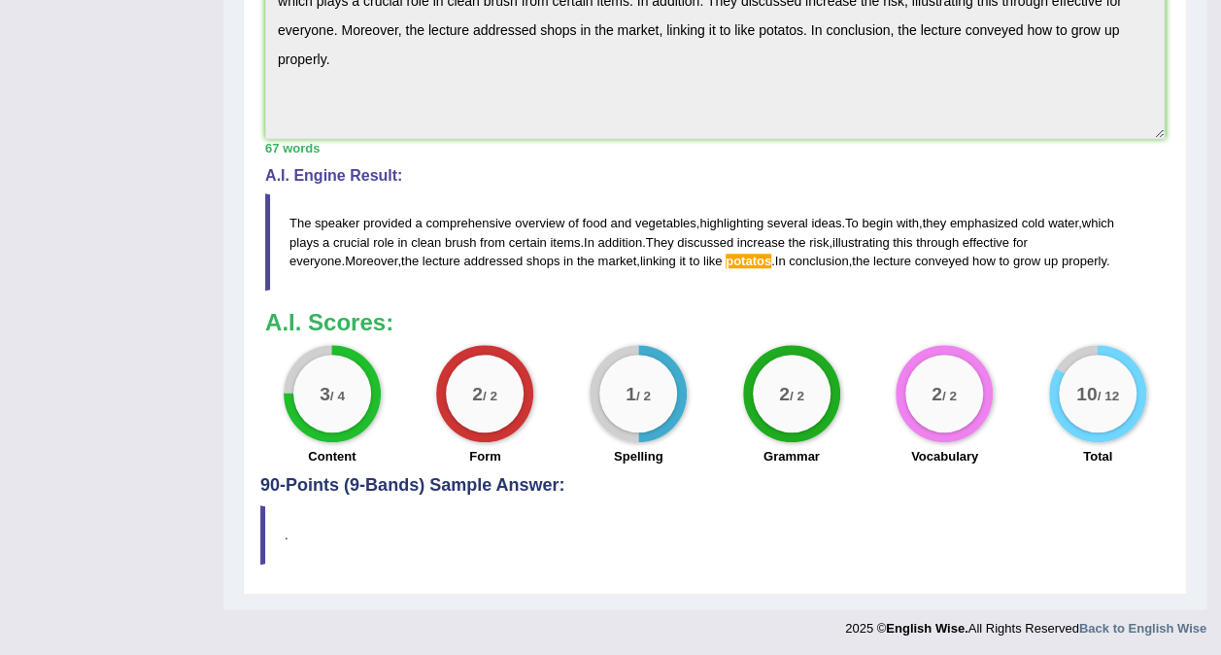
drag, startPoint x: 286, startPoint y: 222, endPoint x: 911, endPoint y: 202, distance: 626.0
click at [911, 202] on blockquote "The speaker provided a comprehensive overview of food and vegetables , highligh…" at bounding box center [715, 241] width 900 height 96
drag, startPoint x: 283, startPoint y: 218, endPoint x: 323, endPoint y: 216, distance: 39.9
click at [323, 216] on blockquote "The speaker provided a comprehensive overview of food and vegetables , highligh…" at bounding box center [715, 241] width 900 height 96
drag, startPoint x: 286, startPoint y: 216, endPoint x: 309, endPoint y: 217, distance: 23.3
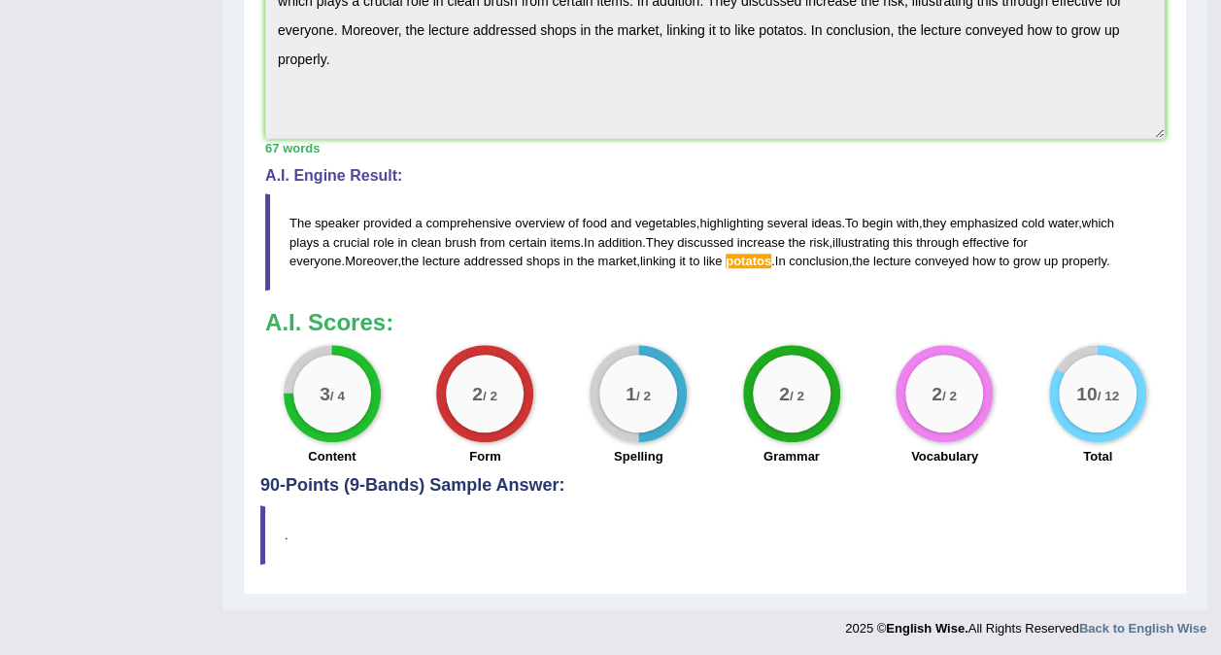
click at [309, 217] on blockquote "The speaker provided a comprehensive overview of food and vegetables , highligh…" at bounding box center [715, 241] width 900 height 96
drag, startPoint x: 293, startPoint y: 221, endPoint x: 334, endPoint y: 225, distance: 41.1
click at [334, 225] on blockquote "The speaker provided a comprehensive overview of food and vegetables , highligh…" at bounding box center [715, 241] width 900 height 96
click at [337, 188] on div "A.I. Engine Result: The speaker provided a comprehensive overview of food and v…" at bounding box center [715, 228] width 900 height 123
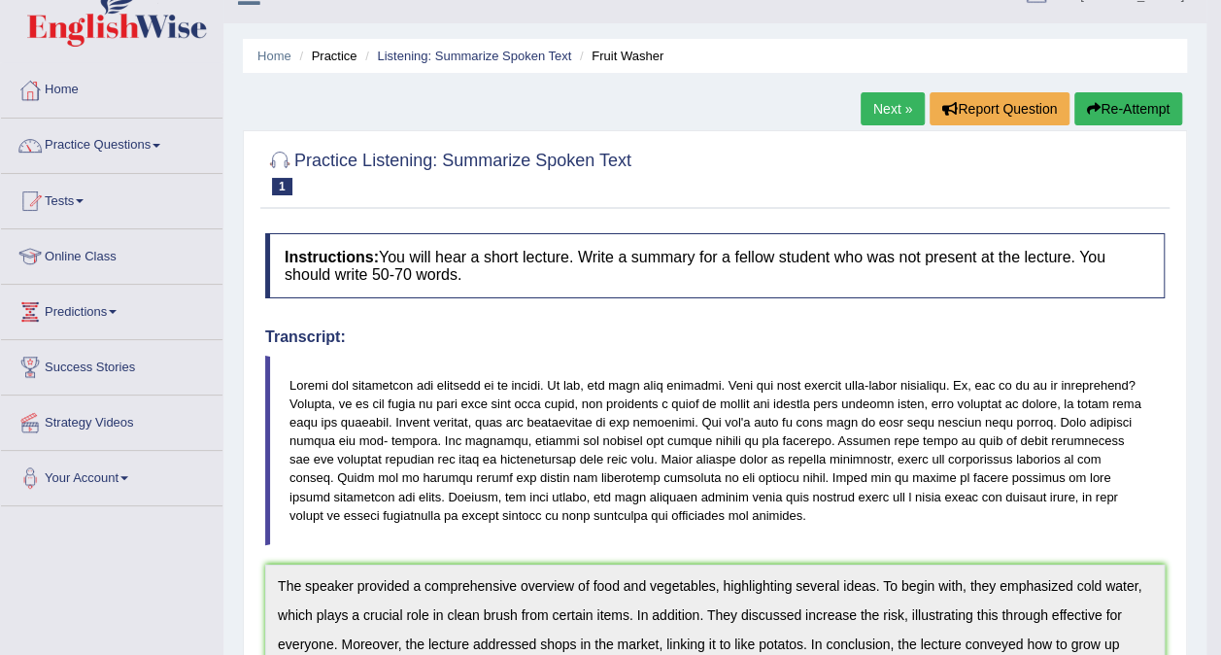
scroll to position [0, 0]
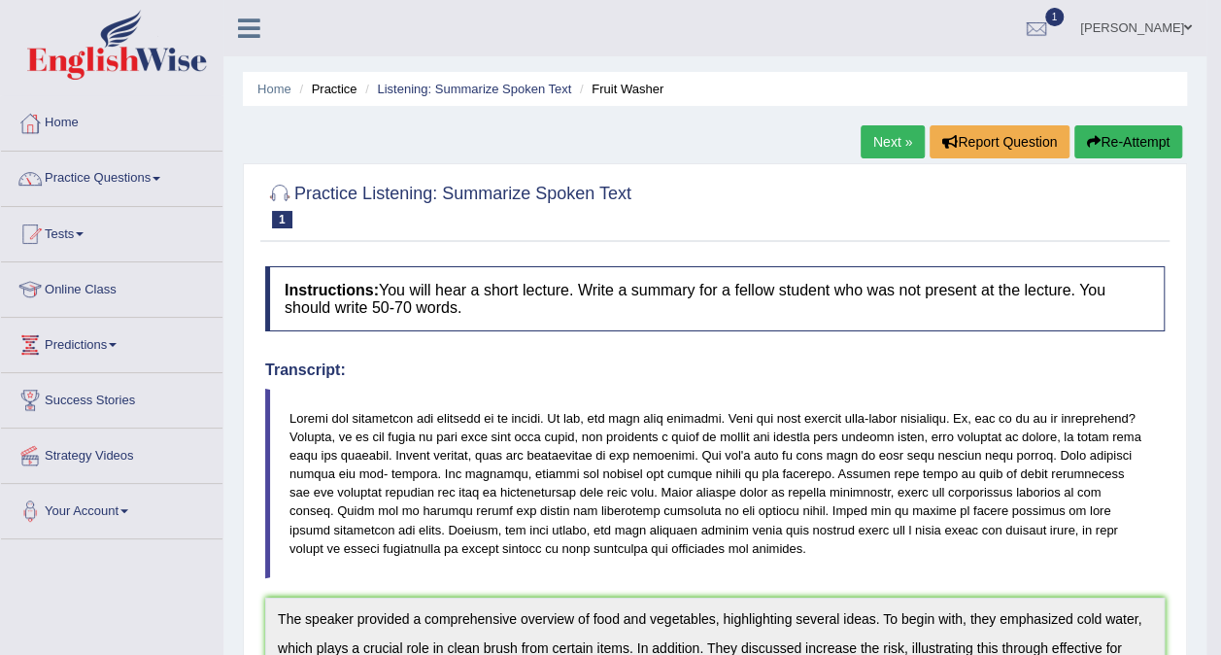
click at [1141, 149] on button "Re-Attempt" at bounding box center [1129, 141] width 108 height 33
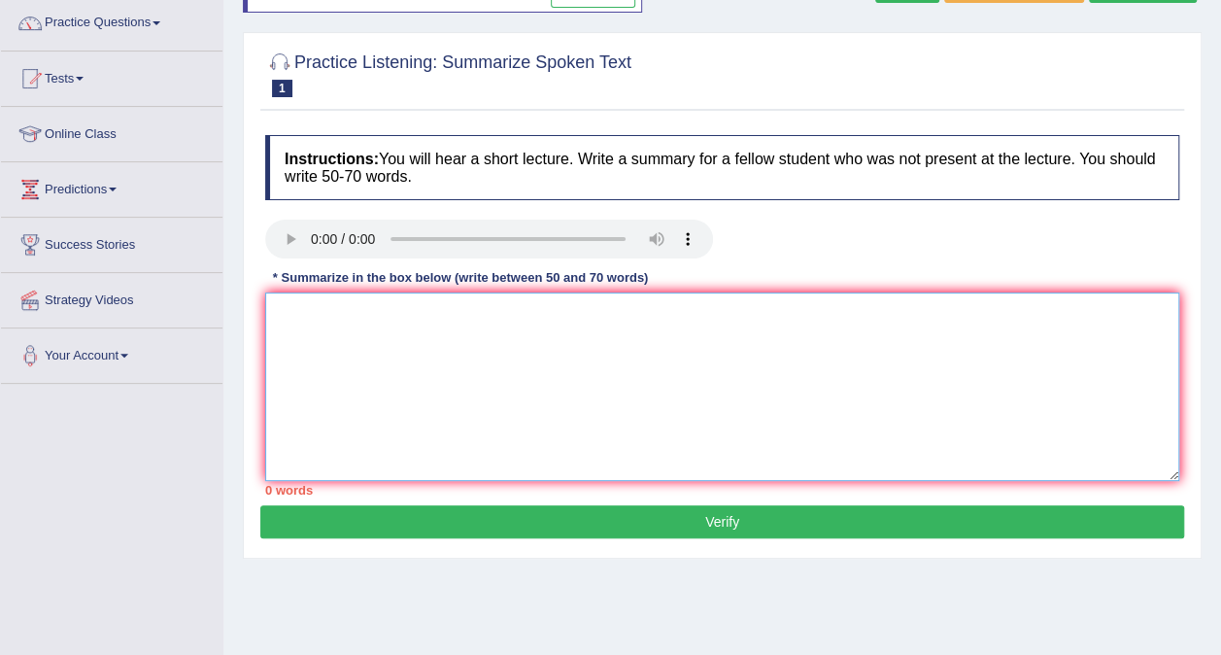
click at [675, 337] on textarea at bounding box center [722, 386] width 914 height 188
paste textarea "The speaker provided a comprehensive overview of food and vegetables, highlight…"
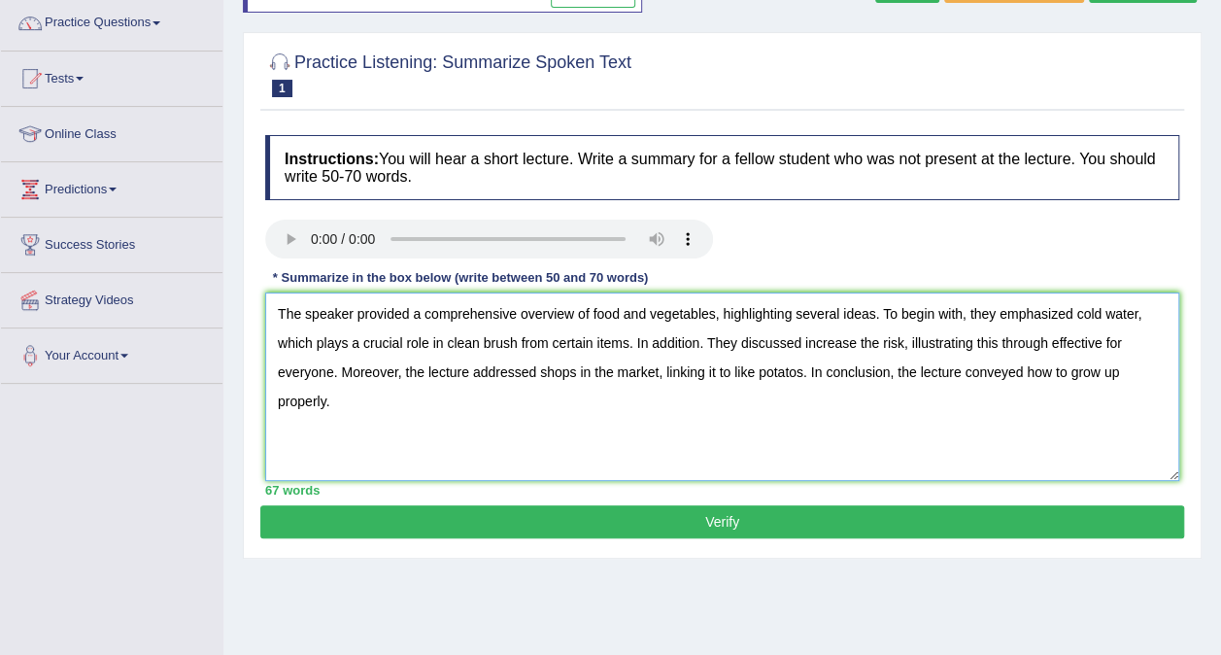
click at [797, 375] on textarea "The speaker provided a comprehensive overview of food and vegetables, highlight…" at bounding box center [722, 386] width 914 height 188
type textarea "The speaker provided a comprehensive overview of food and vegetables, highlight…"
click at [682, 508] on button "Verify" at bounding box center [722, 521] width 924 height 33
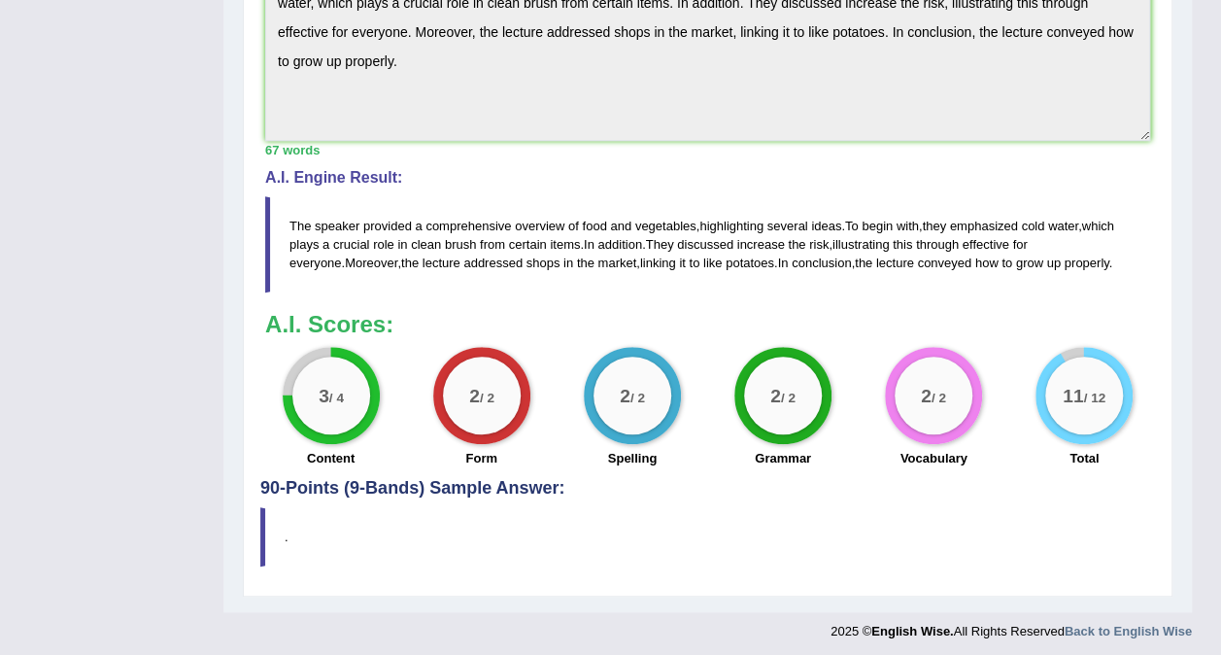
scroll to position [657, 0]
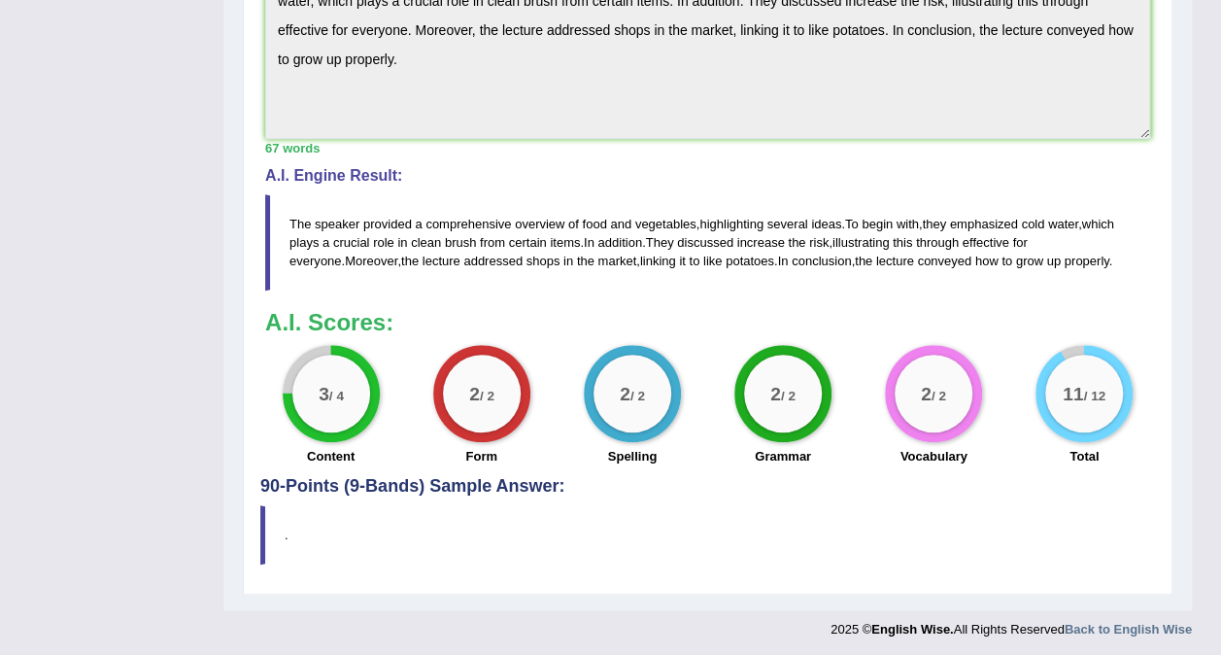
click at [316, 551] on blockquote "." at bounding box center [707, 534] width 895 height 59
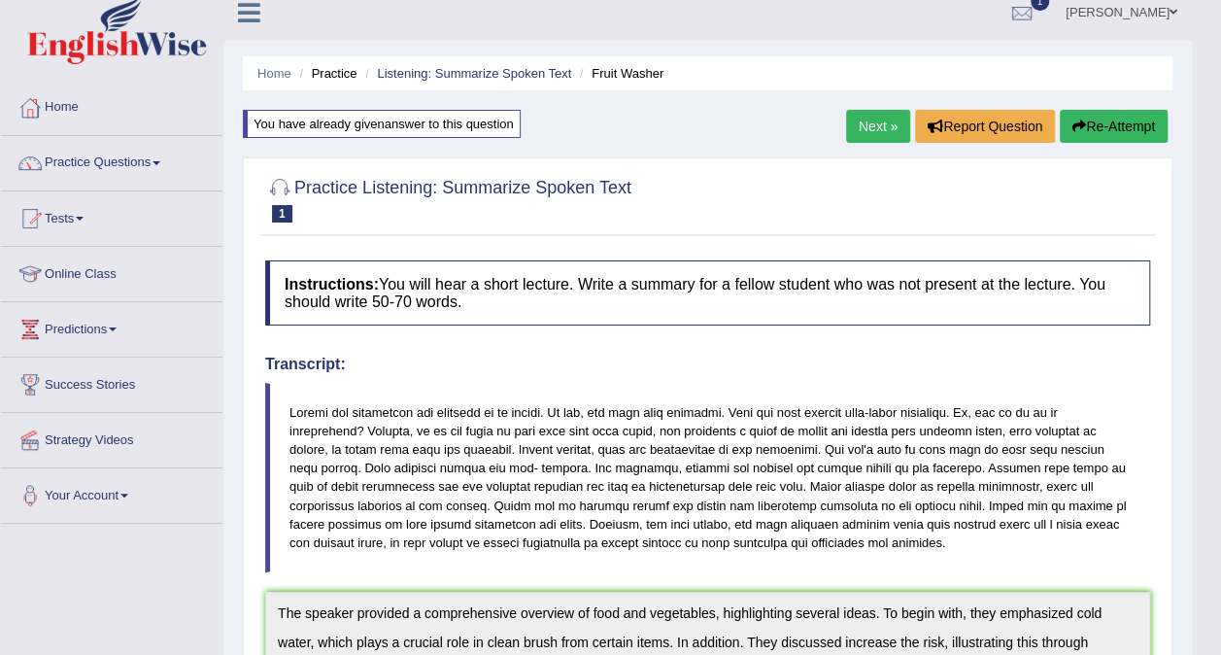
scroll to position [0, 0]
